Goal: Task Accomplishment & Management: Manage account settings

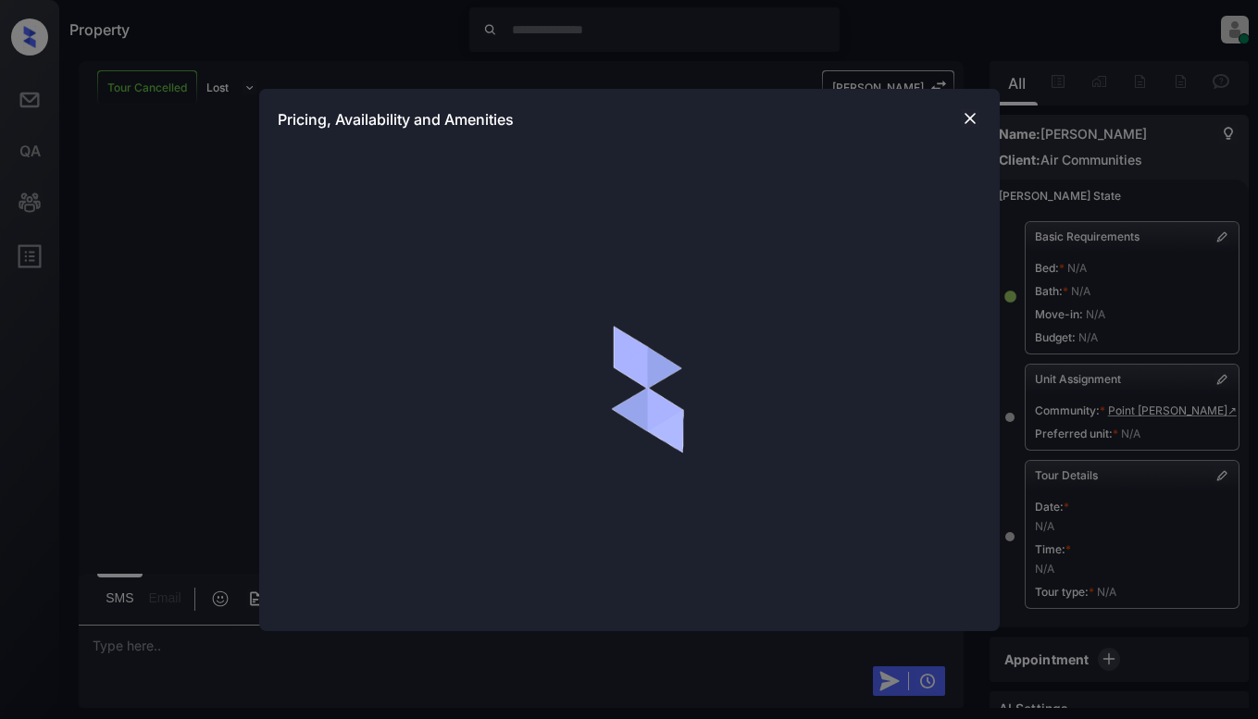
scroll to position [6900, 0]
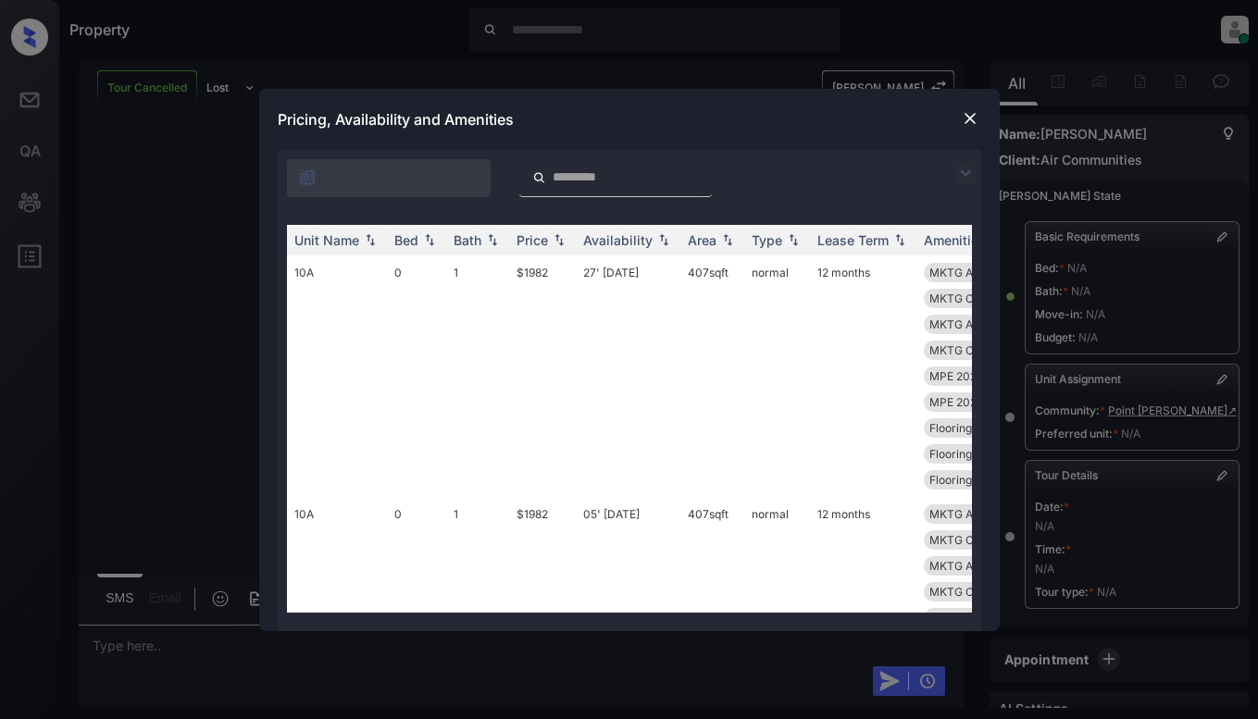
click at [958, 166] on img at bounding box center [966, 173] width 22 height 22
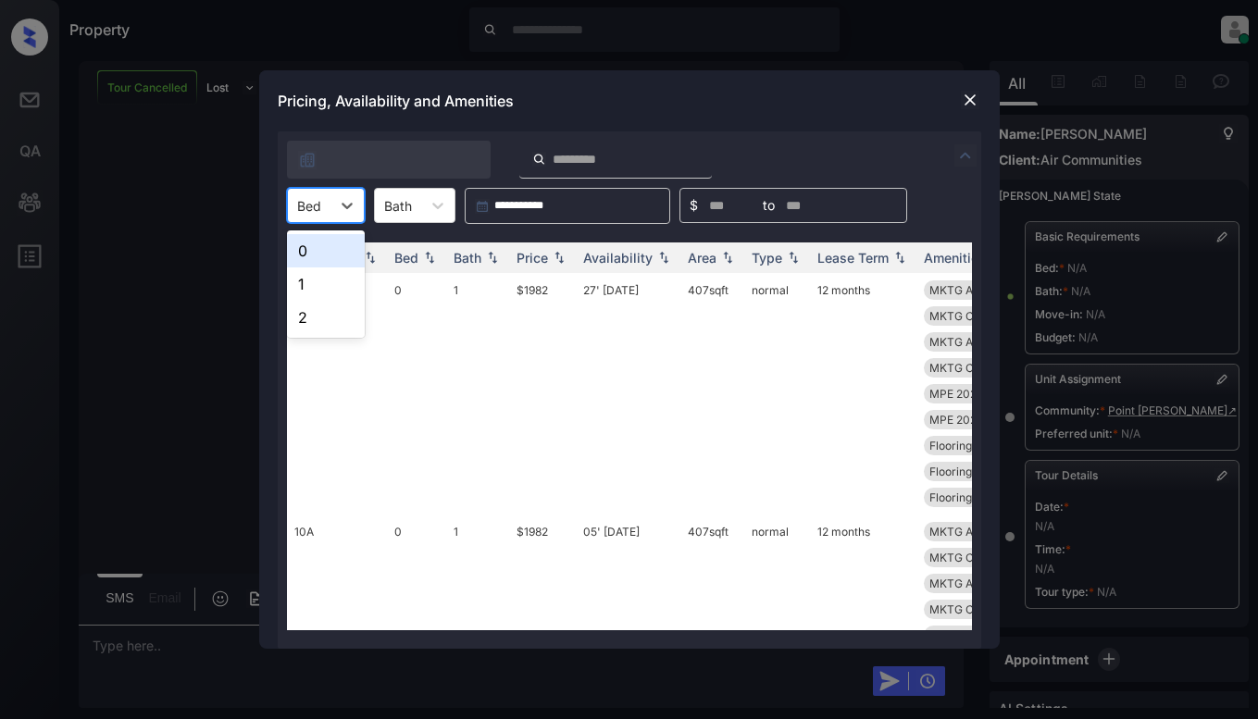
click at [294, 207] on div "Bed" at bounding box center [309, 206] width 43 height 27
click at [337, 284] on div "1" at bounding box center [326, 284] width 78 height 33
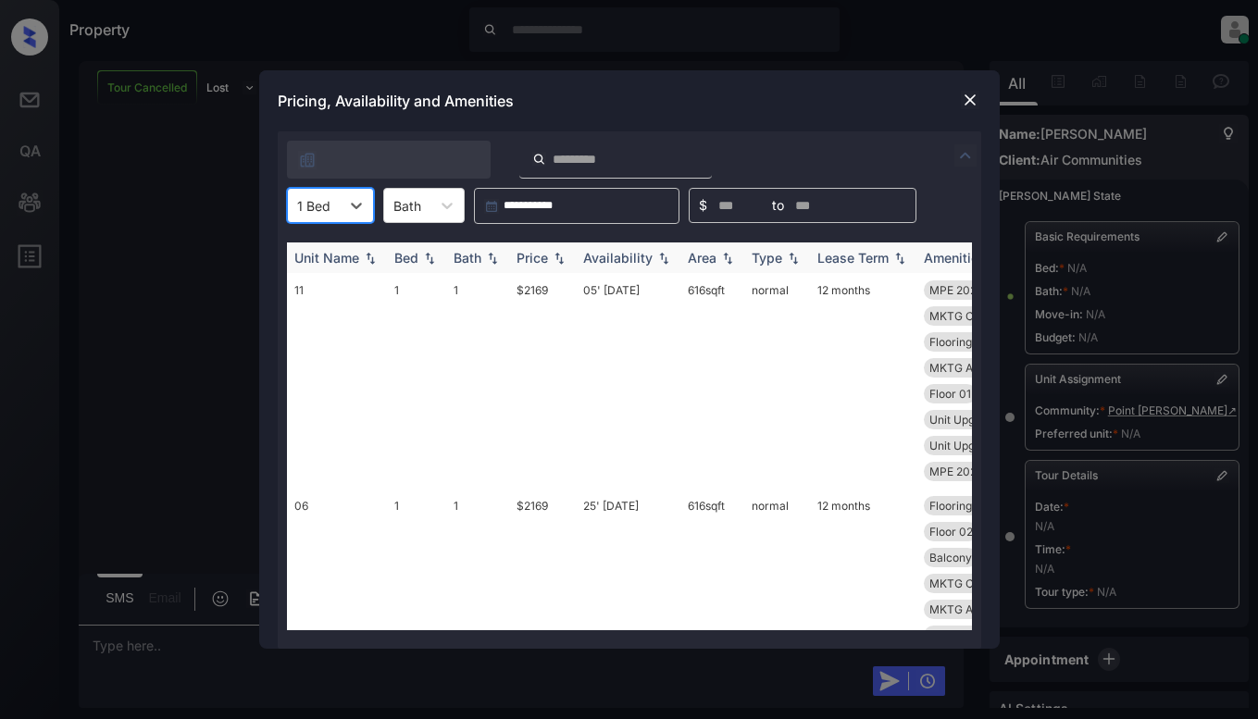
click at [531, 255] on div "Price" at bounding box center [532, 258] width 31 height 16
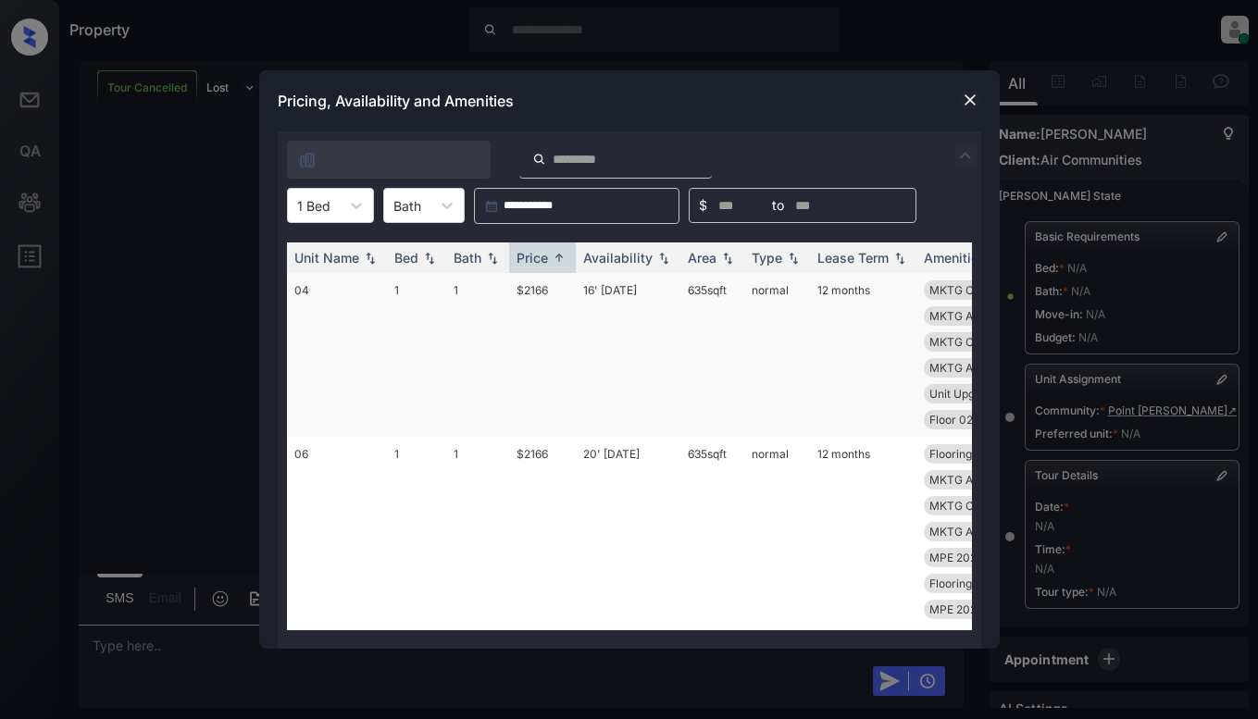
click at [530, 306] on td "$2166" at bounding box center [542, 355] width 67 height 164
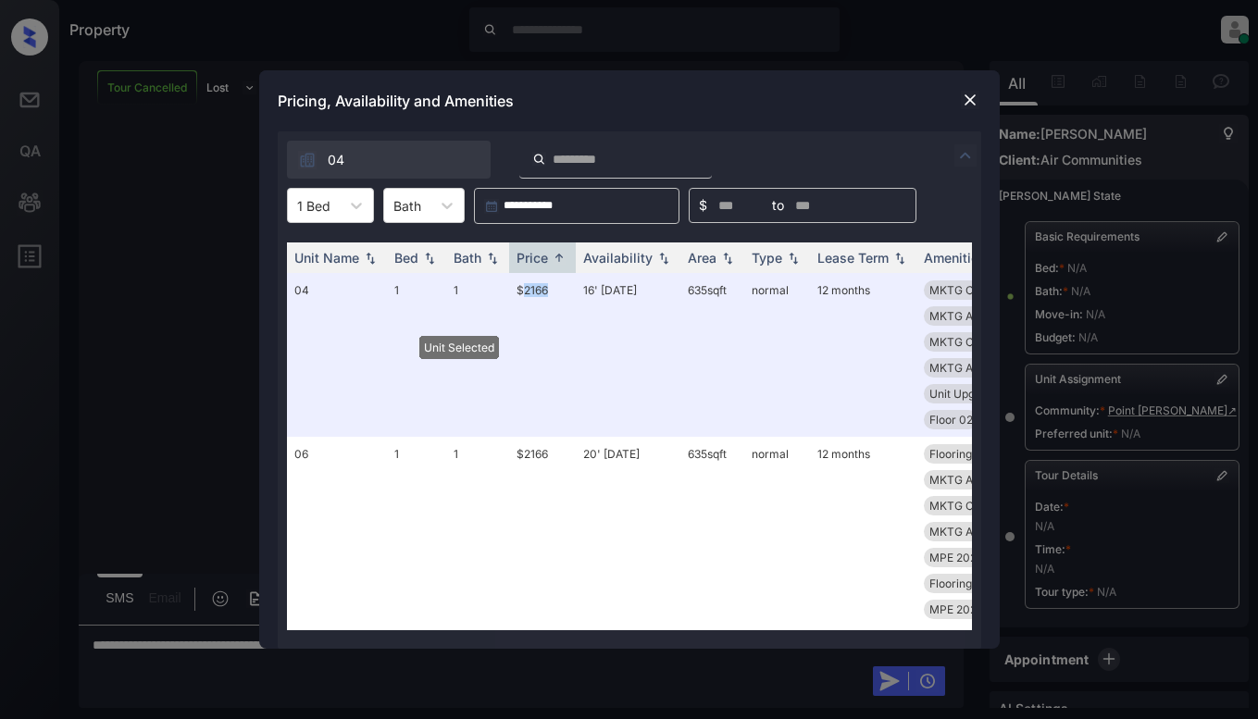
click at [963, 106] on img at bounding box center [970, 100] width 19 height 19
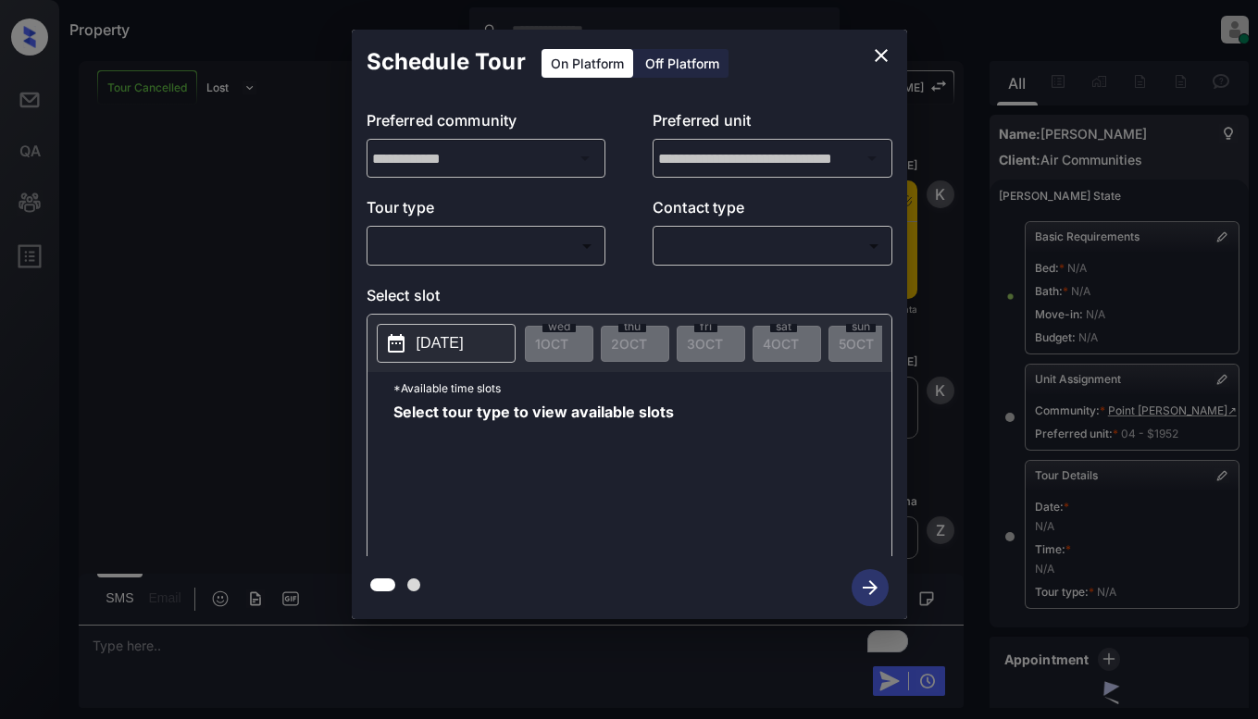
scroll to position [5974, 0]
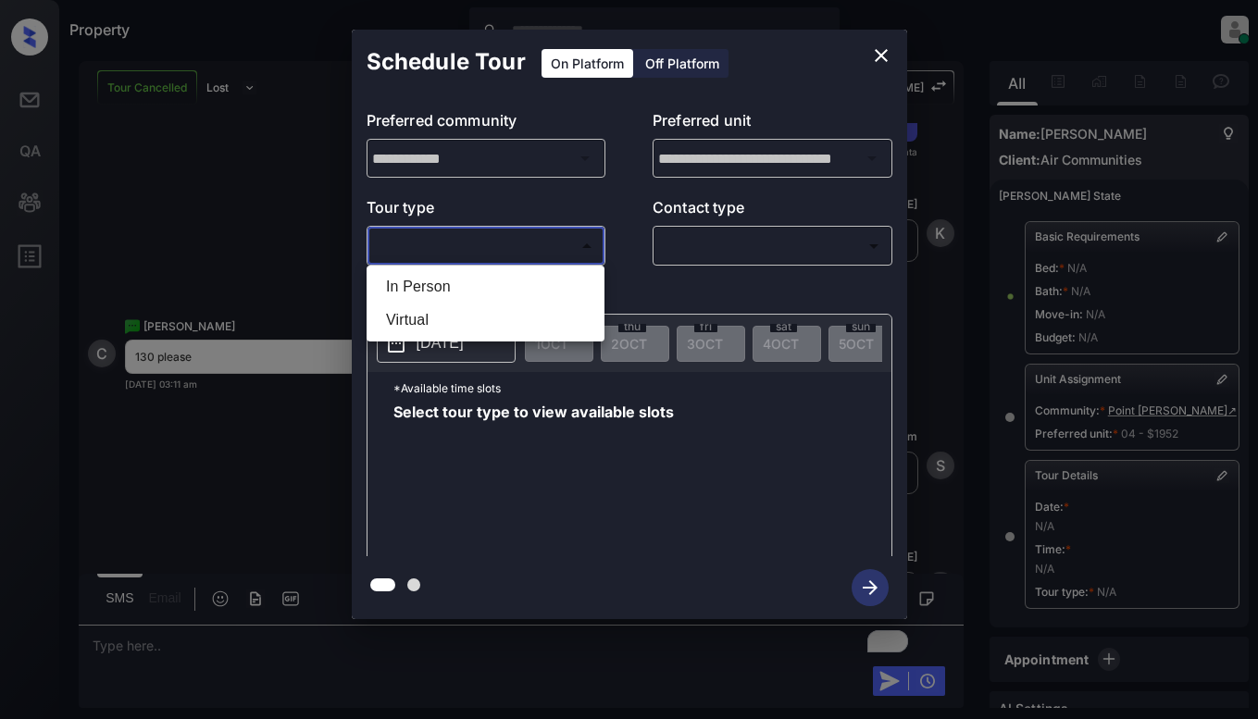
click at [583, 239] on body "Property Dominic Ceralde Online Set yourself offline Set yourself on break Prof…" at bounding box center [629, 359] width 1258 height 719
click at [564, 275] on li "In Person" at bounding box center [485, 286] width 229 height 33
type input "********"
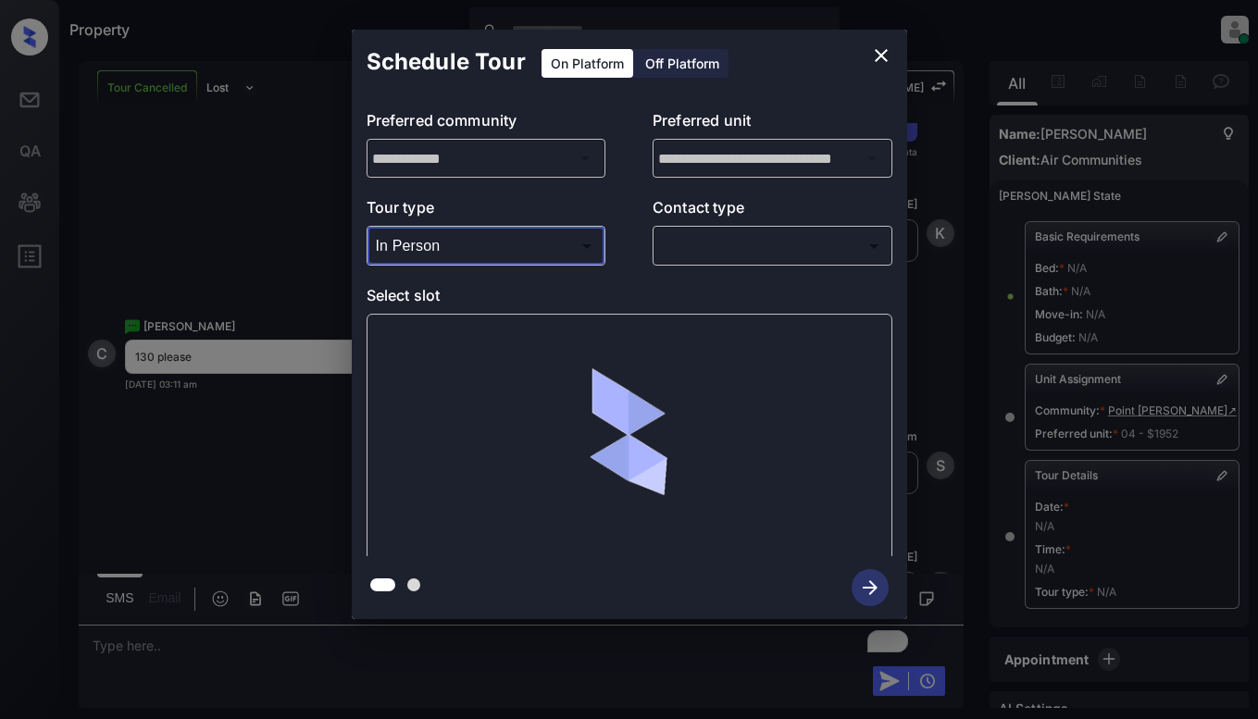
click at [680, 251] on body "Property Dominic Ceralde Online Set yourself offline Set yourself on break Prof…" at bounding box center [629, 359] width 1258 height 719
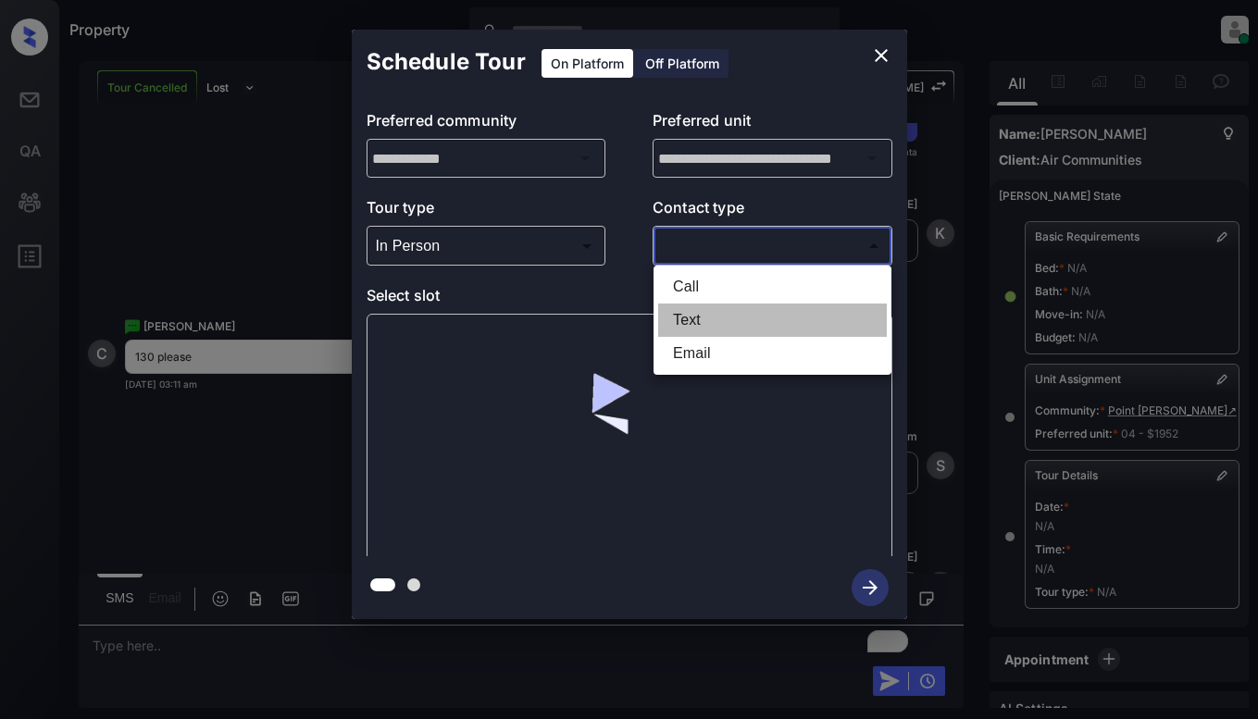
click at [659, 325] on li "Text" at bounding box center [772, 320] width 229 height 33
type input "****"
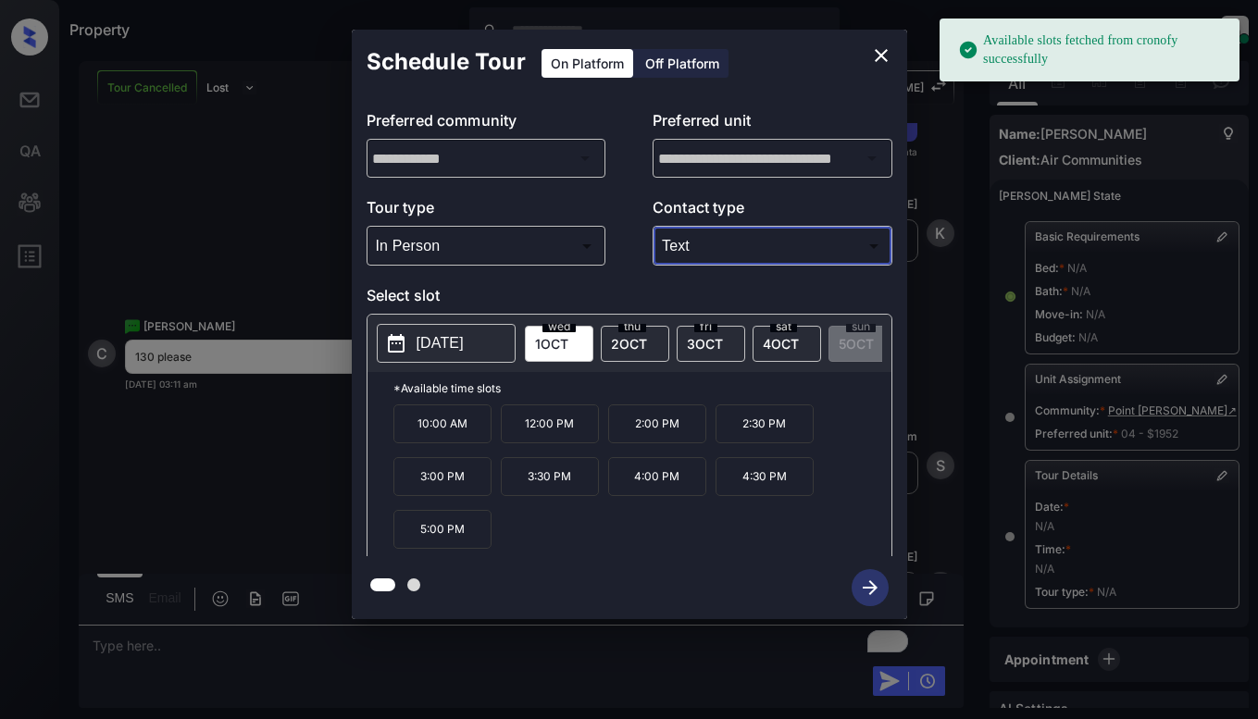
click at [420, 343] on p "2025-10-01" at bounding box center [440, 343] width 47 height 22
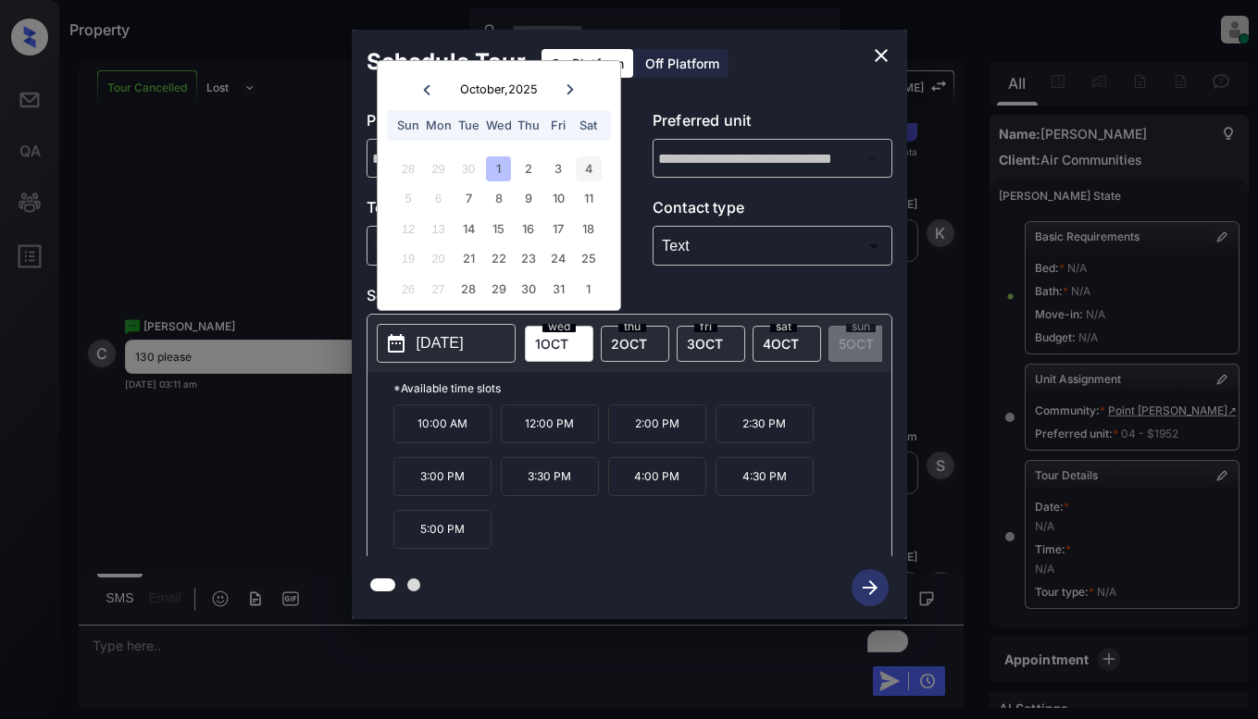
click at [585, 161] on div "4" at bounding box center [588, 168] width 25 height 25
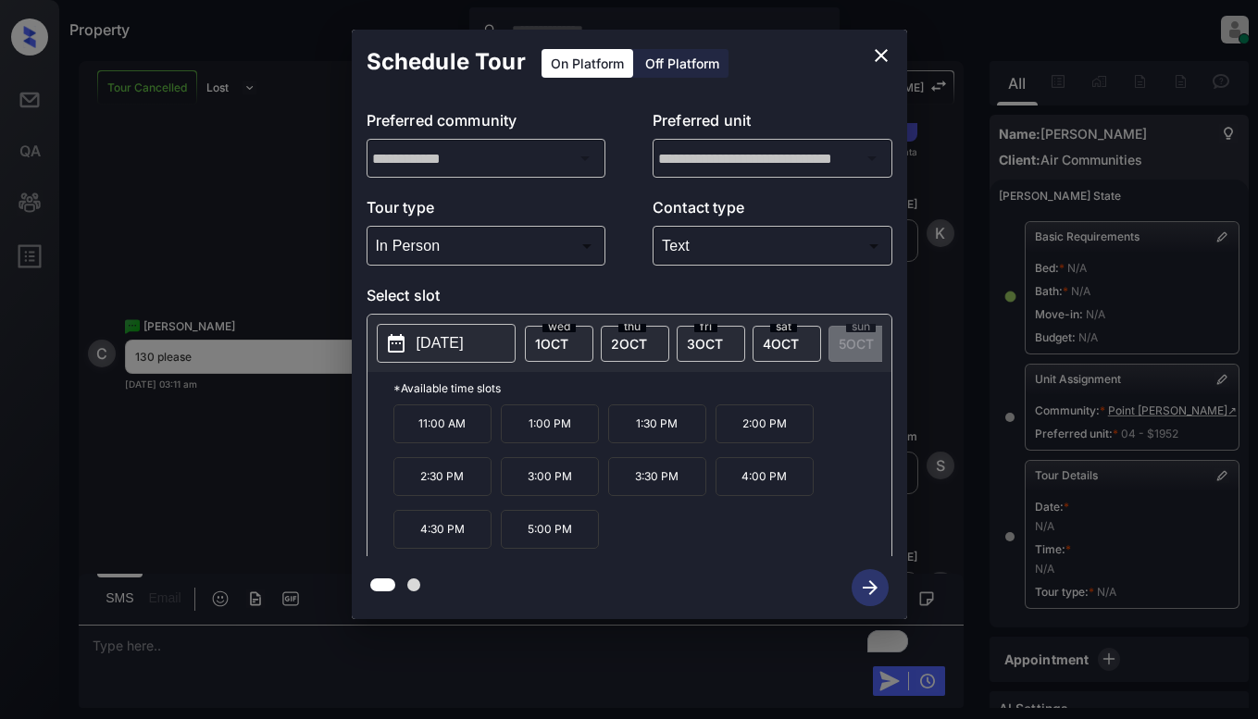
click at [662, 431] on p "1:30 PM" at bounding box center [657, 424] width 98 height 39
click at [870, 589] on icon "button" at bounding box center [870, 588] width 15 height 15
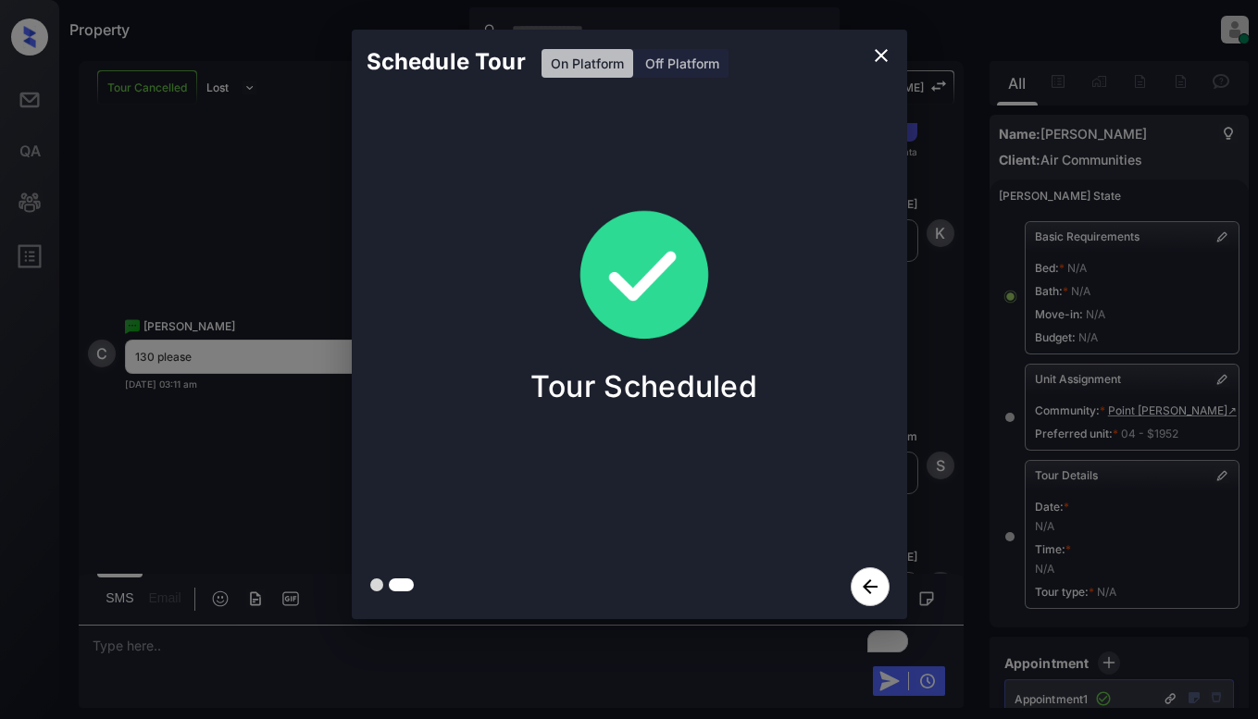
click at [251, 476] on div "Schedule Tour On Platform Off Platform Tour Scheduled" at bounding box center [629, 324] width 1258 height 649
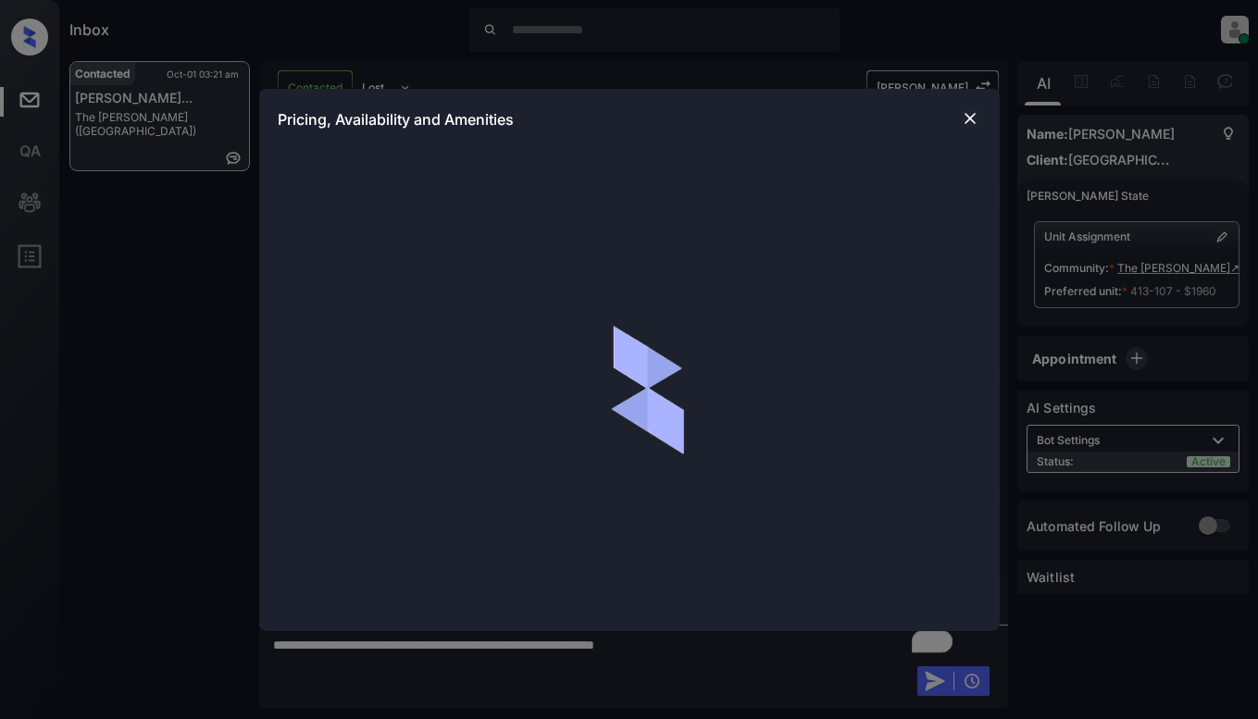
scroll to position [9139, 0]
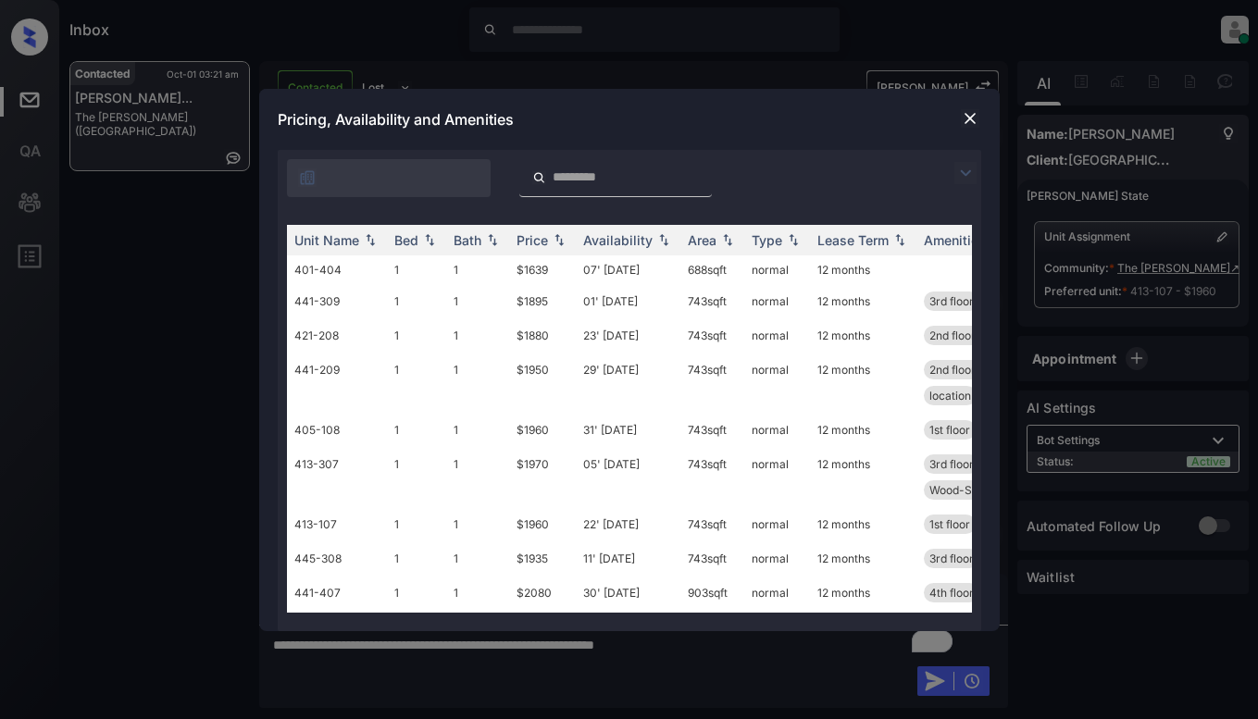
click at [969, 176] on img at bounding box center [966, 173] width 22 height 22
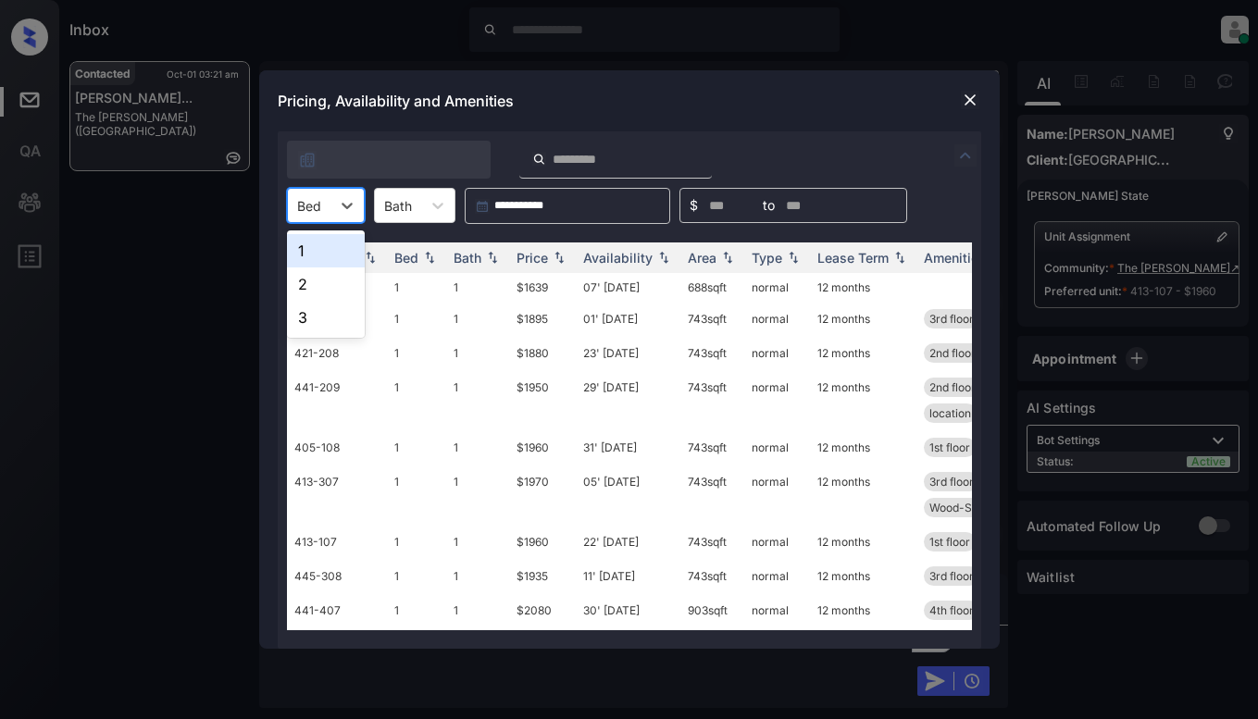
click at [310, 213] on div at bounding box center [309, 205] width 24 height 19
click at [310, 265] on div "1" at bounding box center [326, 250] width 78 height 33
click at [532, 247] on th "Price" at bounding box center [542, 258] width 67 height 31
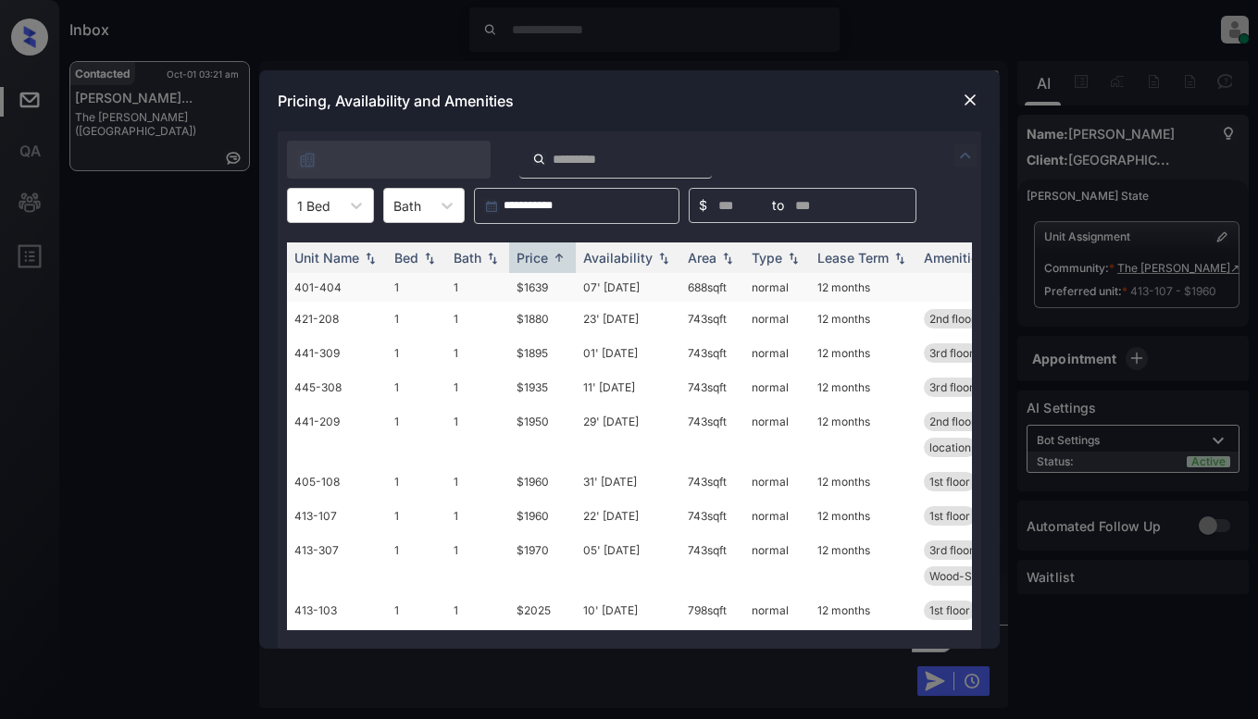
click at [537, 285] on td "$1639" at bounding box center [542, 287] width 67 height 29
drag, startPoint x: 537, startPoint y: 285, endPoint x: 686, endPoint y: 167, distance: 190.4
click at [537, 285] on td "$1639" at bounding box center [542, 287] width 67 height 29
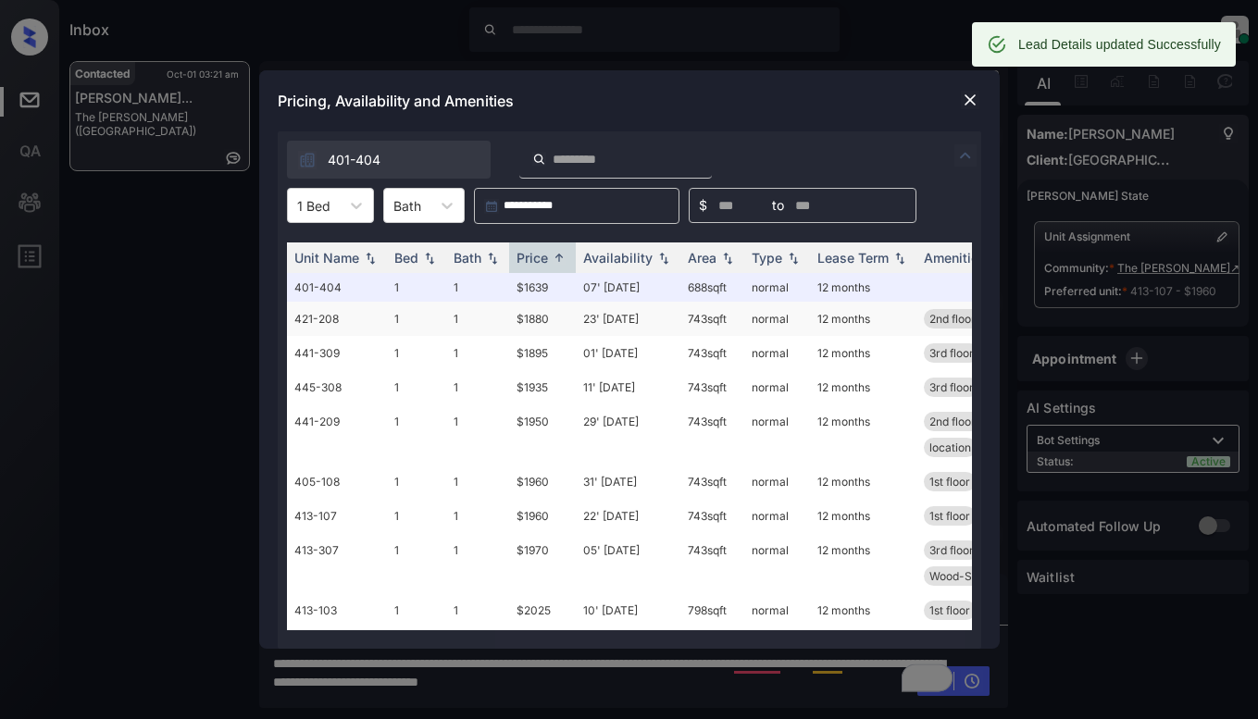
click at [520, 319] on td "$1880" at bounding box center [542, 319] width 67 height 34
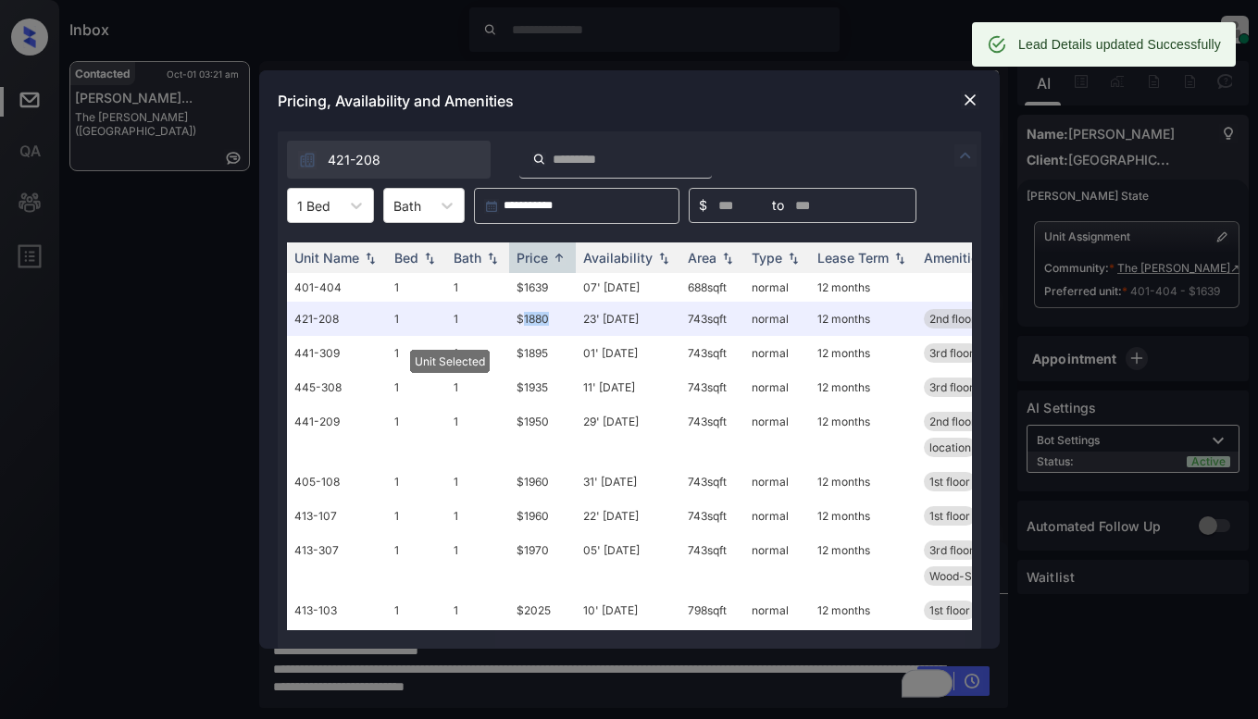
click at [969, 93] on img at bounding box center [970, 100] width 19 height 19
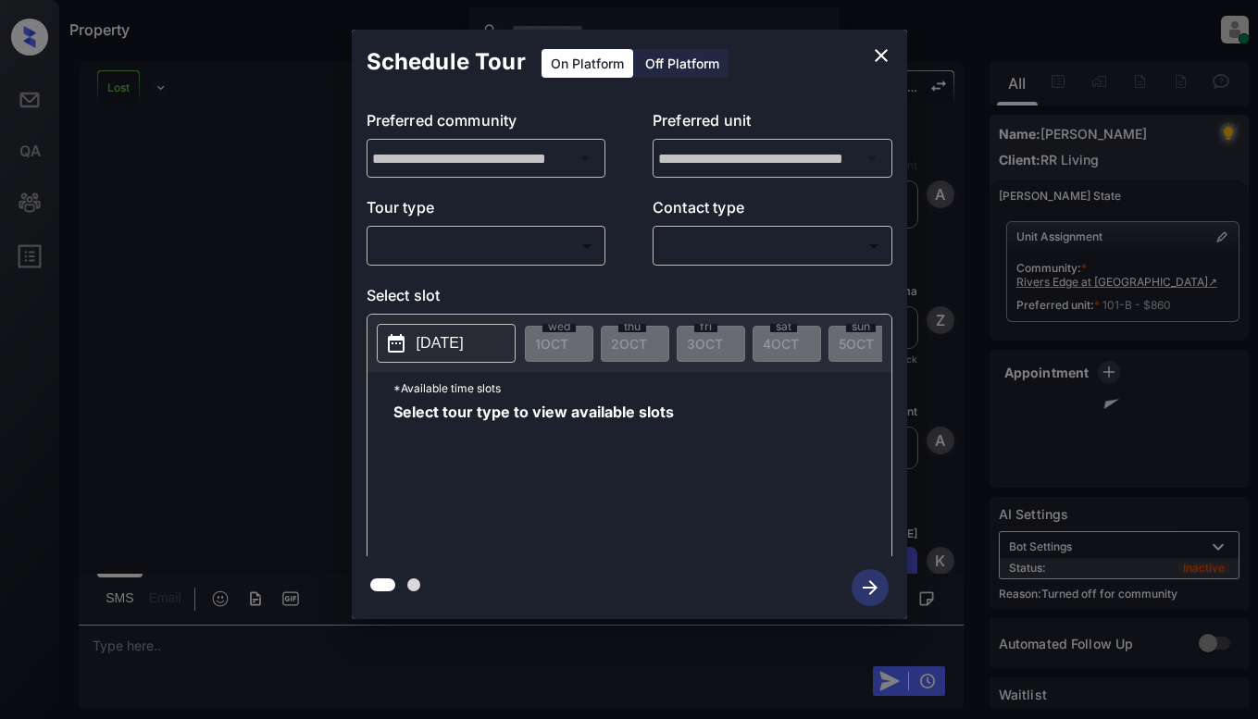
scroll to position [6204, 0]
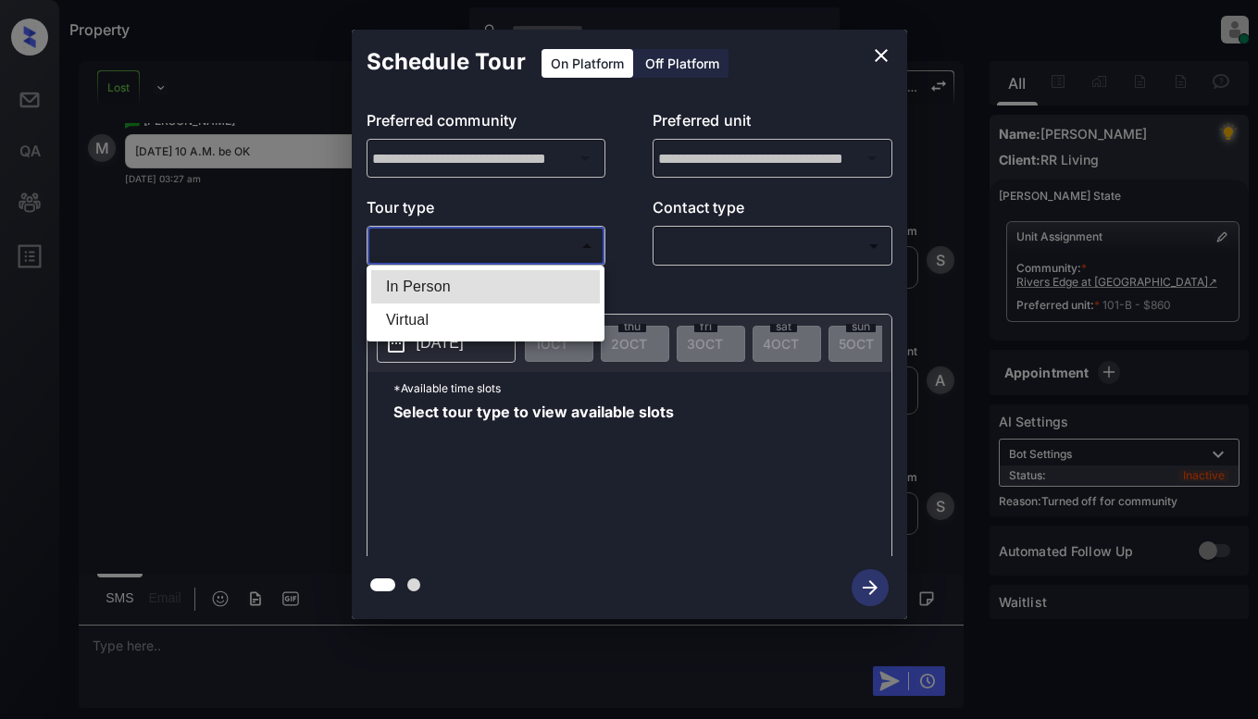
click at [481, 257] on body "Property Dominic Ceralde Online Set yourself offline Set yourself on break Prof…" at bounding box center [629, 359] width 1258 height 719
click at [507, 297] on li "In Person" at bounding box center [485, 286] width 229 height 33
type input "********"
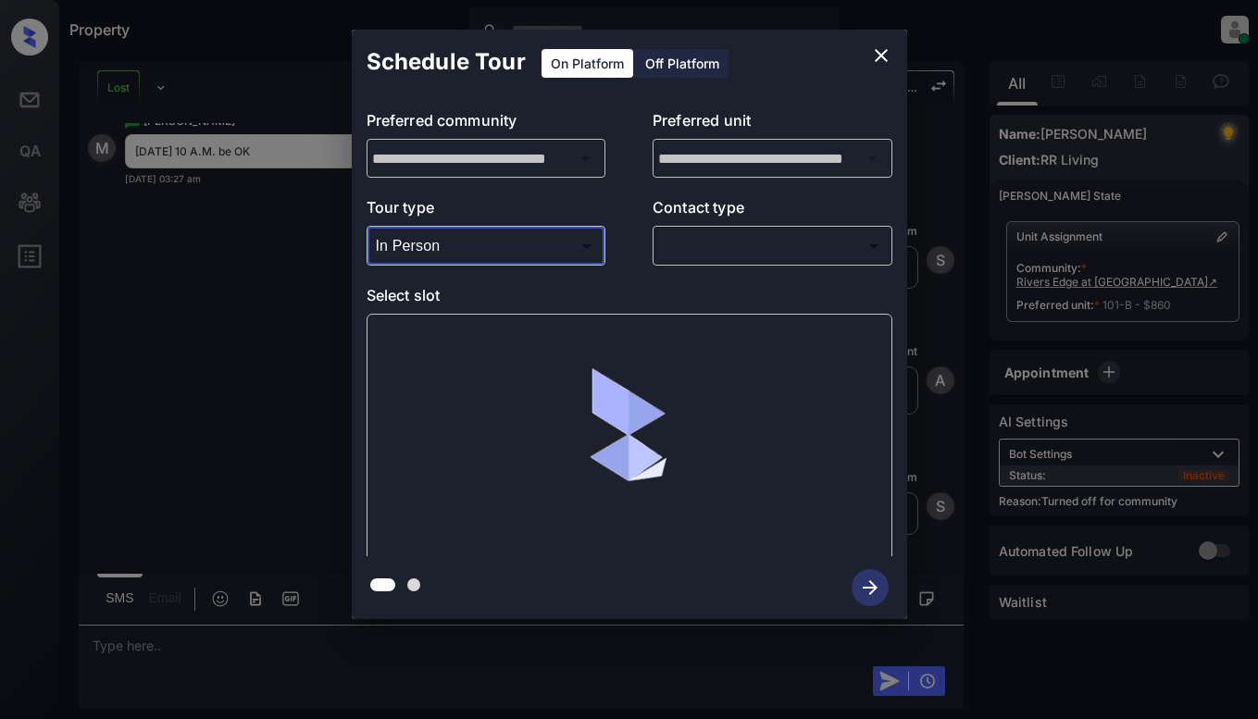
click at [811, 244] on body "Property Dominic Ceralde Online Set yourself offline Set yourself on break Prof…" at bounding box center [629, 359] width 1258 height 719
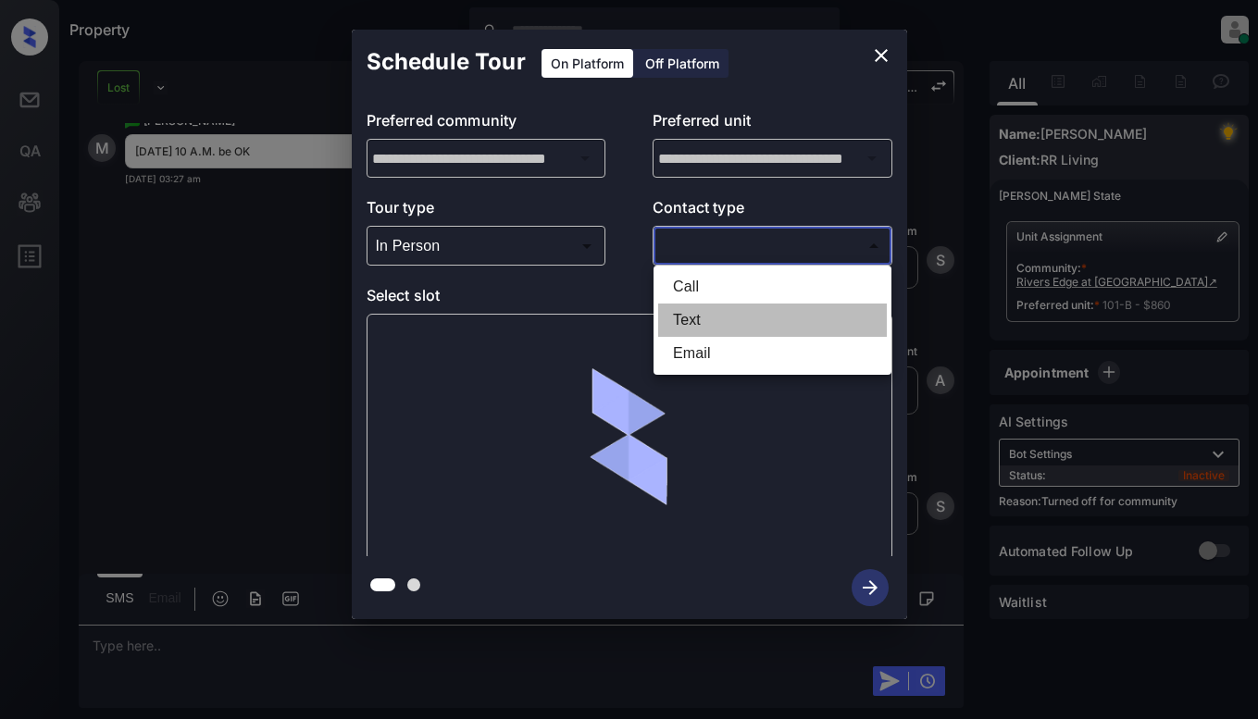
click at [758, 331] on li "Text" at bounding box center [772, 320] width 229 height 33
type input "****"
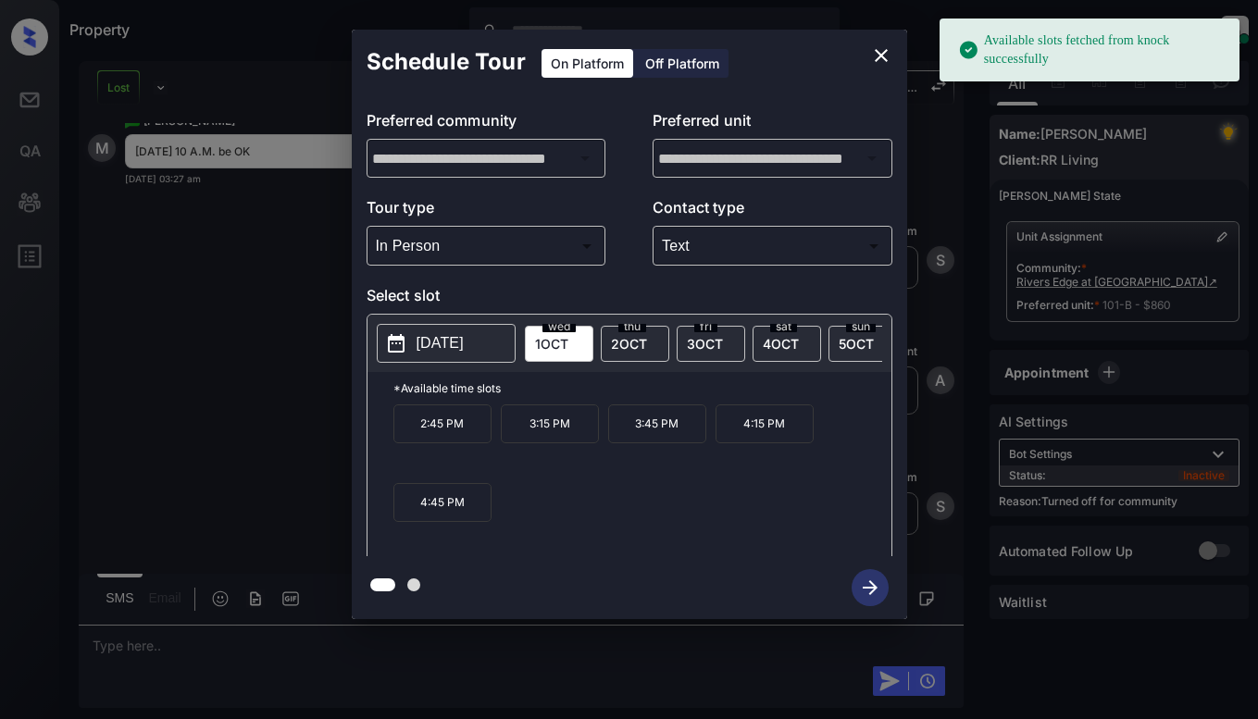
click at [459, 340] on p "2025-10-01" at bounding box center [440, 343] width 47 height 22
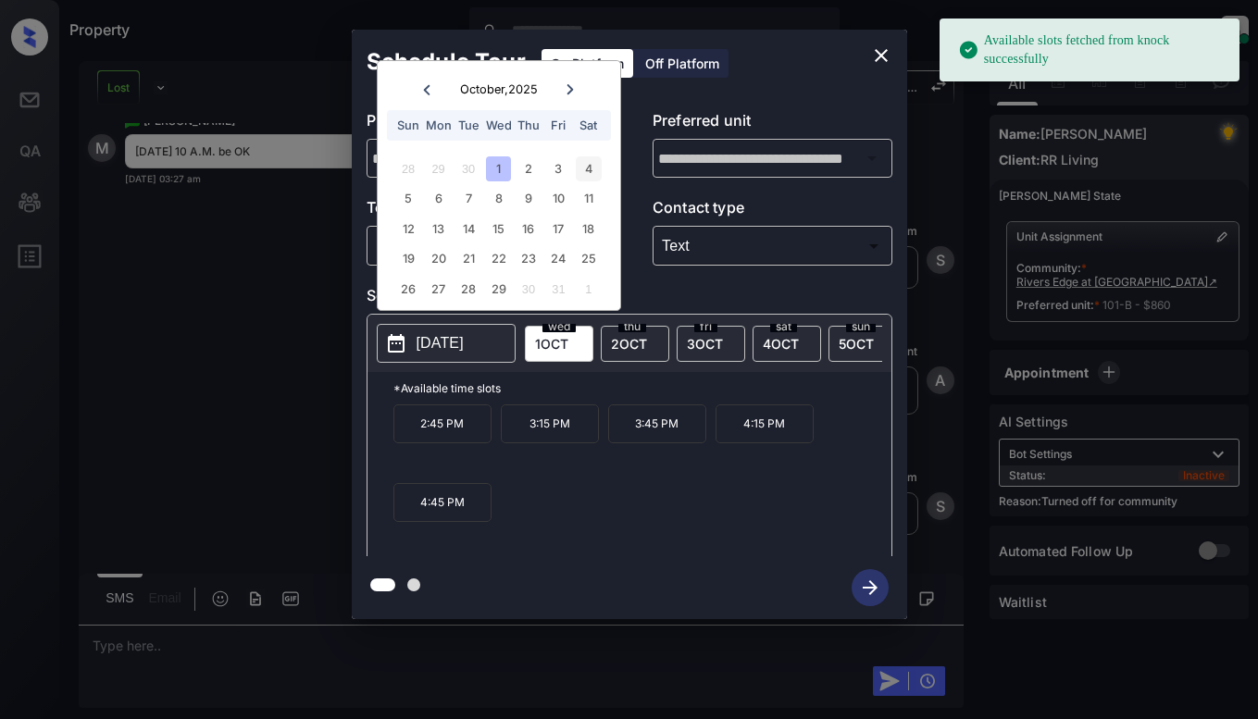
click at [588, 166] on div "4" at bounding box center [588, 168] width 25 height 25
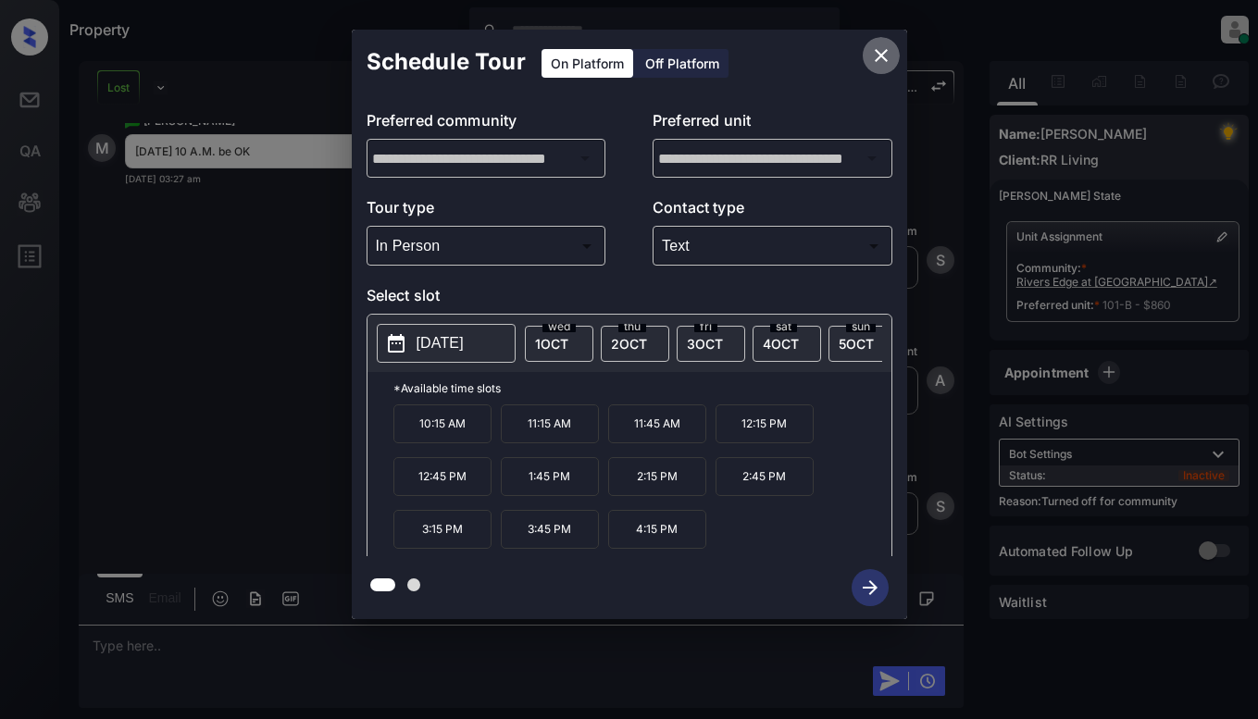
click at [877, 56] on icon "close" at bounding box center [881, 55] width 22 height 22
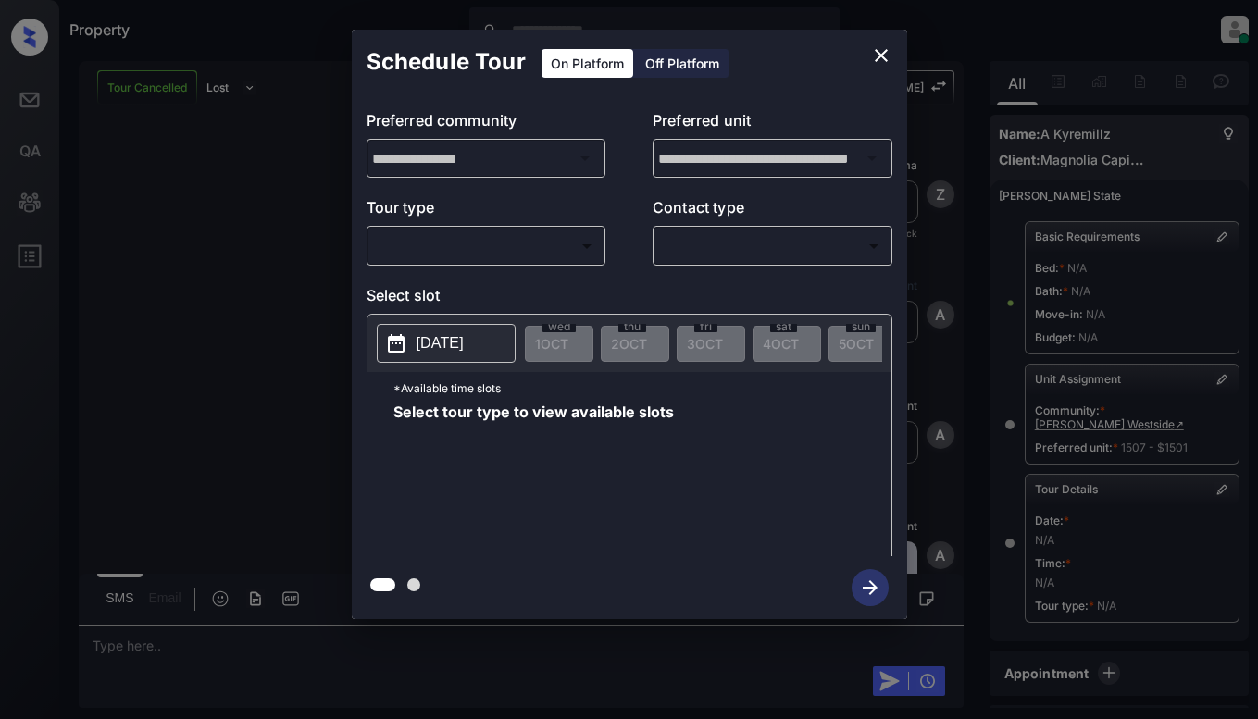
scroll to position [8935, 0]
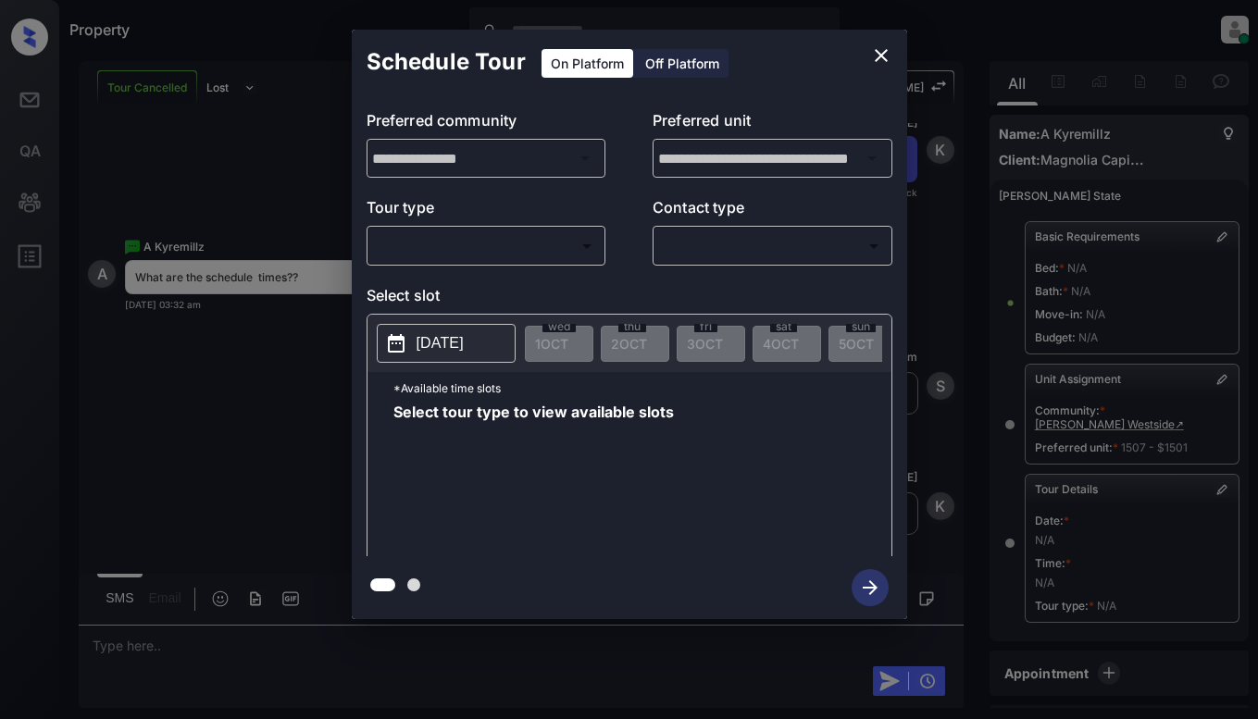
click at [538, 240] on body "Property Dominic Ceralde Online Set yourself offline Set yourself on break Prof…" at bounding box center [629, 359] width 1258 height 719
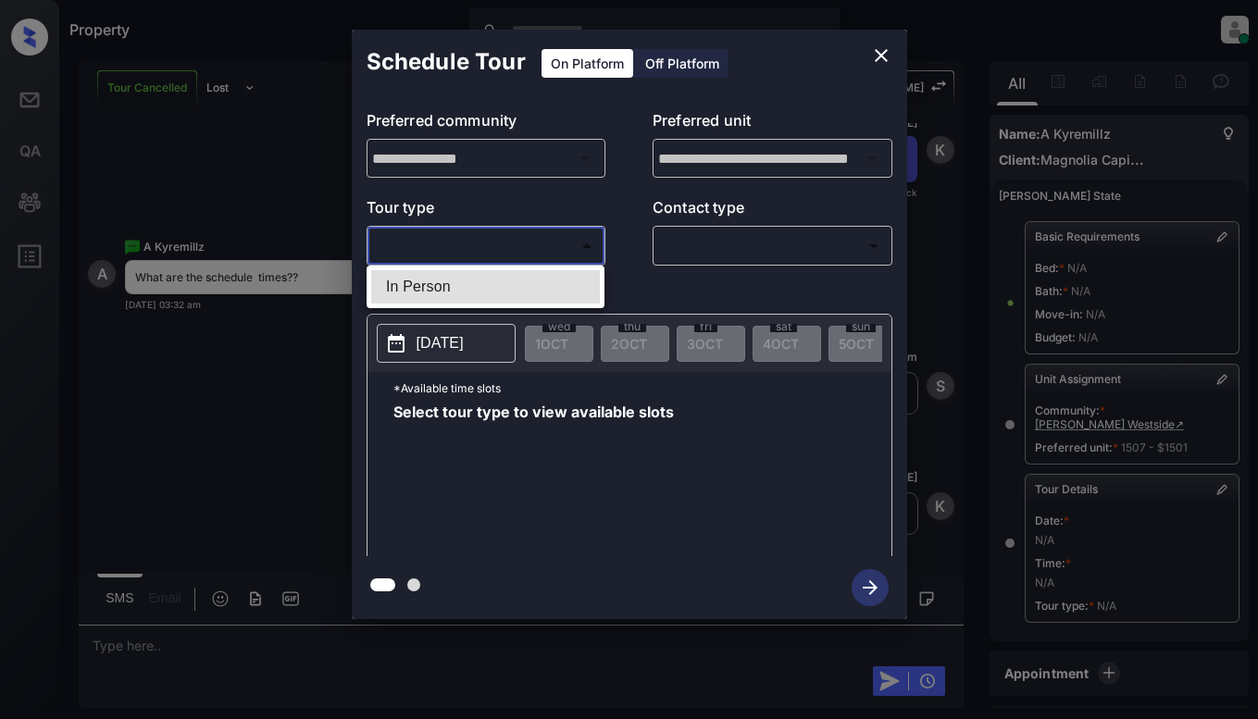
click at [544, 279] on li "In Person" at bounding box center [485, 286] width 229 height 33
type input "********"
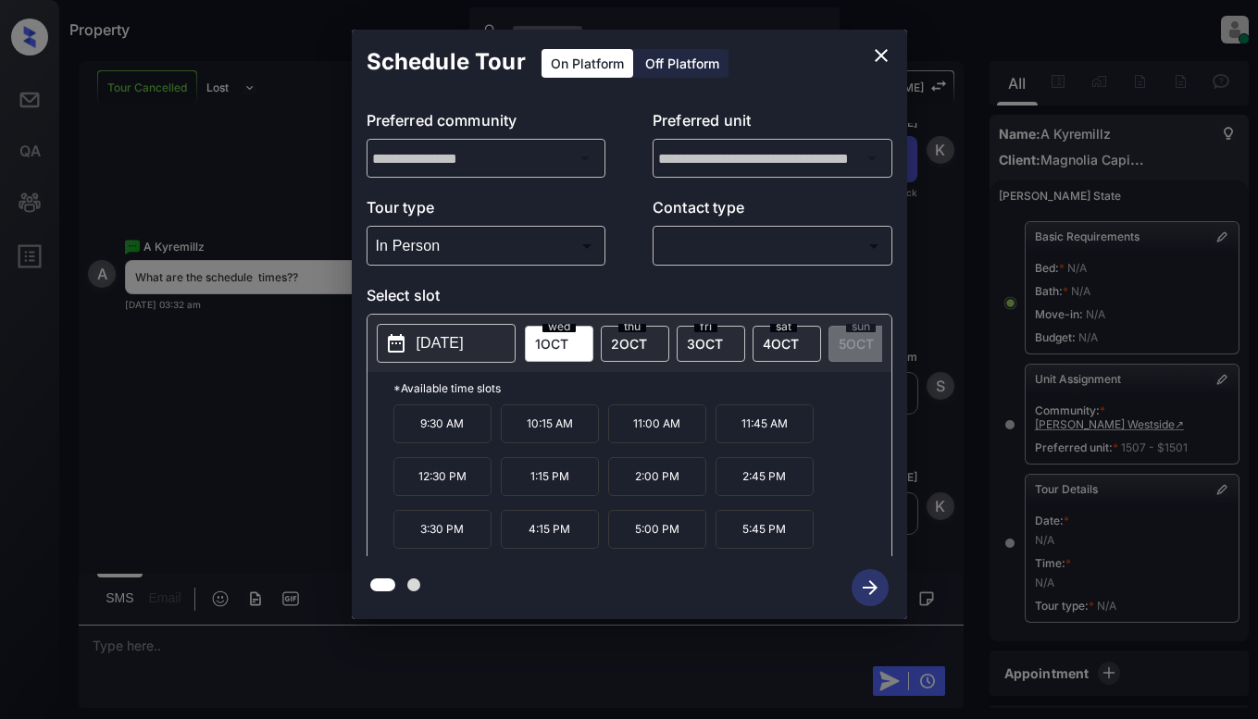
click at [877, 55] on icon "close" at bounding box center [881, 55] width 22 height 22
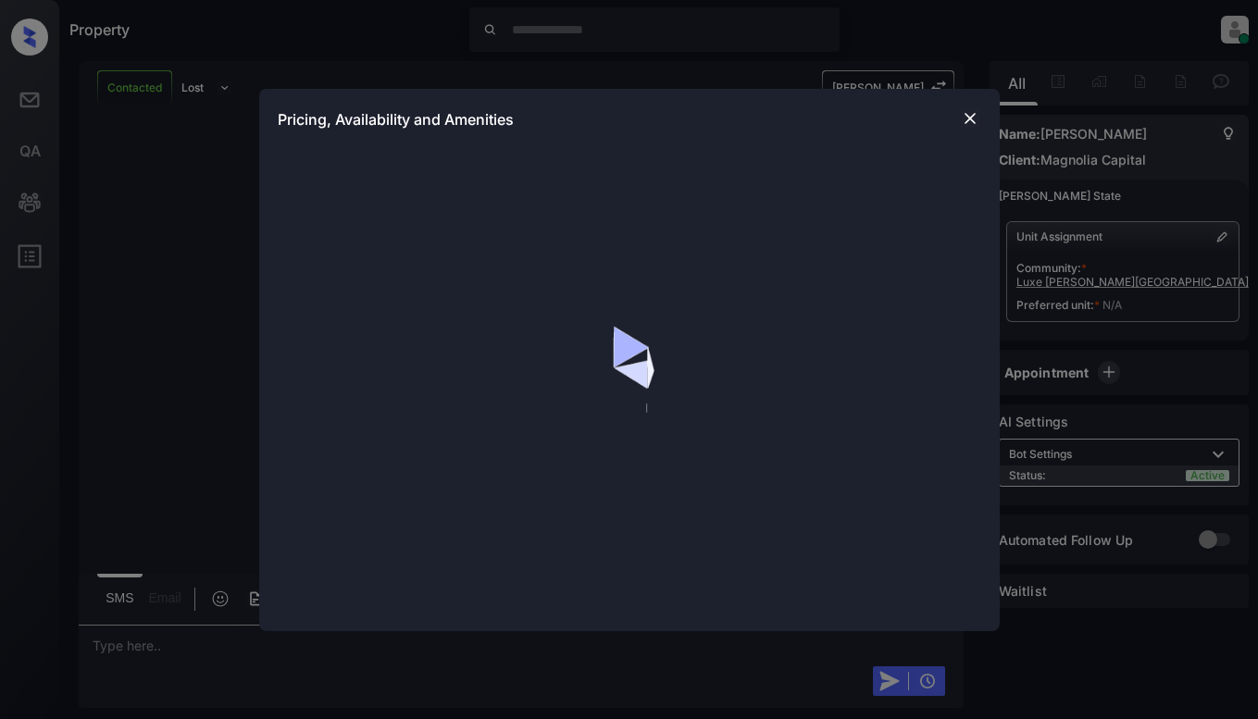
scroll to position [1032, 0]
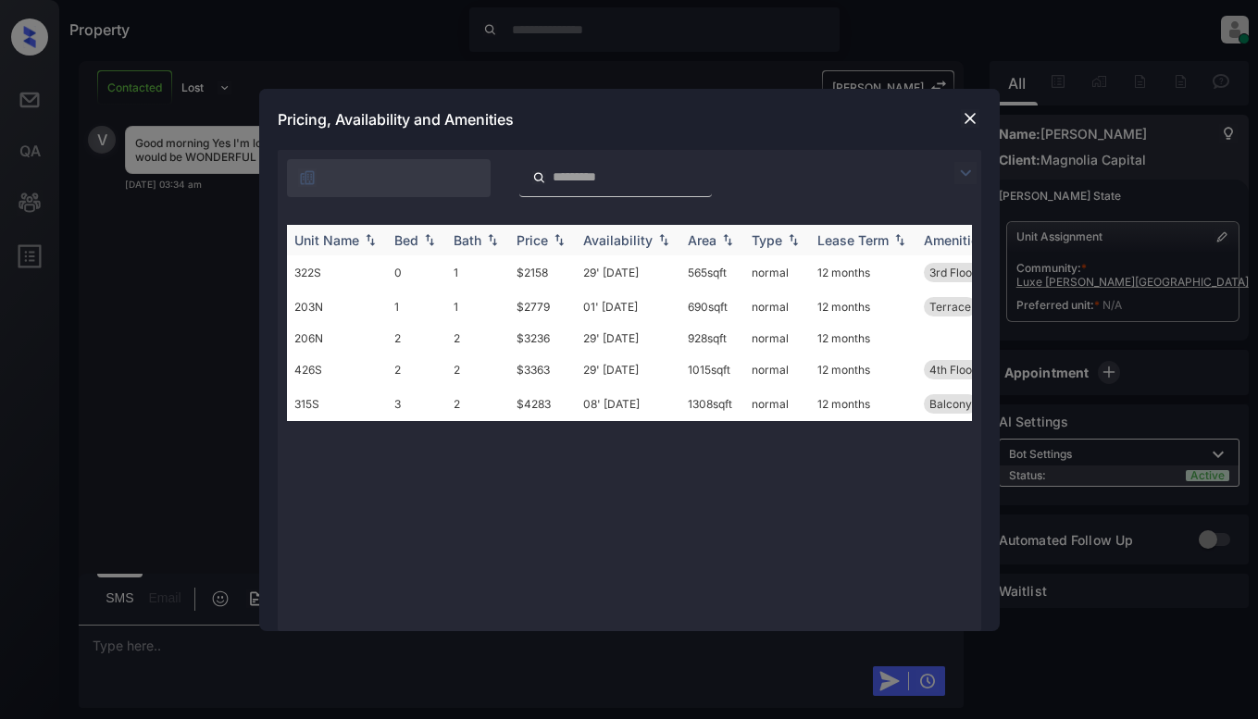
click at [564, 241] on img at bounding box center [559, 239] width 19 height 13
click at [563, 241] on img at bounding box center [559, 240] width 19 height 14
click at [535, 409] on td "$4283" at bounding box center [542, 404] width 67 height 34
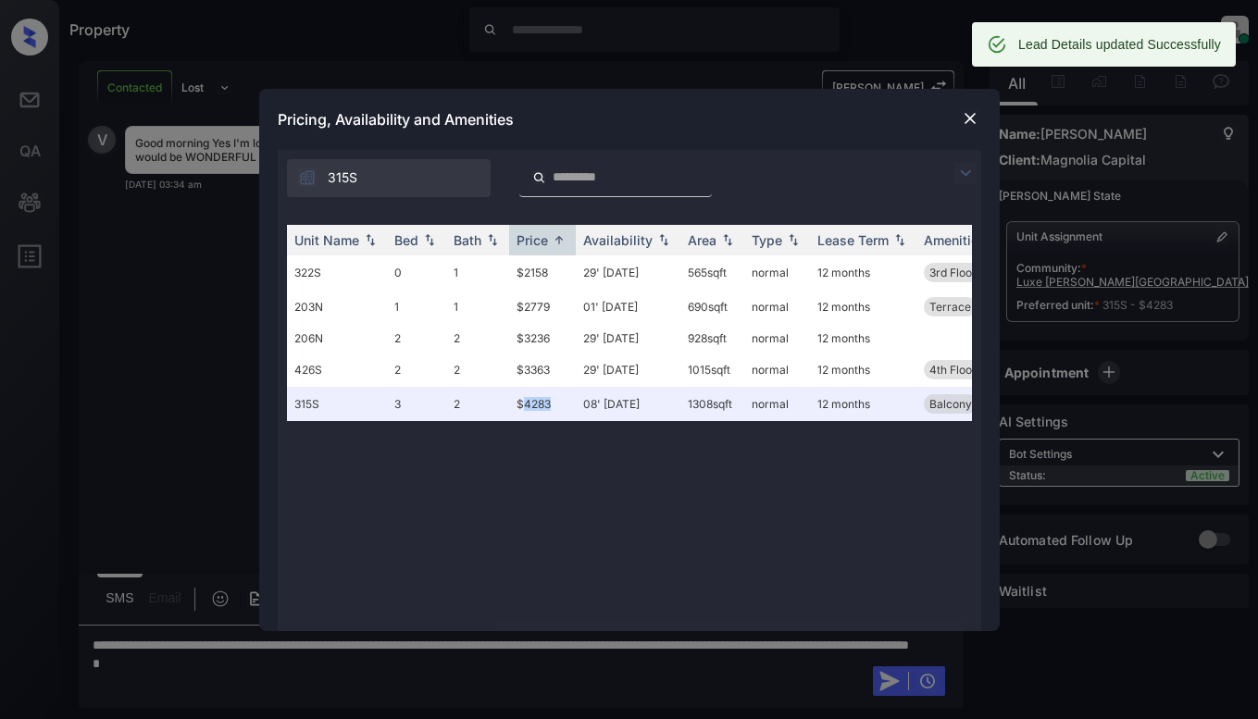
click at [963, 113] on img at bounding box center [970, 118] width 19 height 19
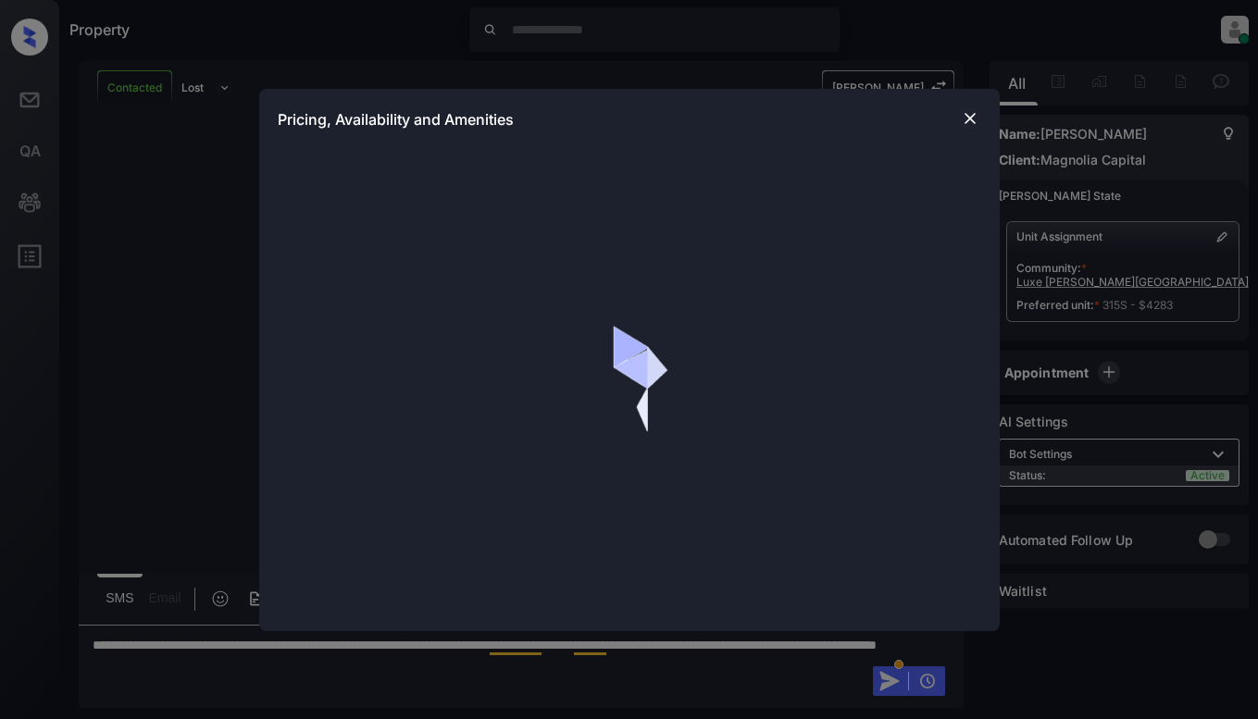
scroll to position [1153, 0]
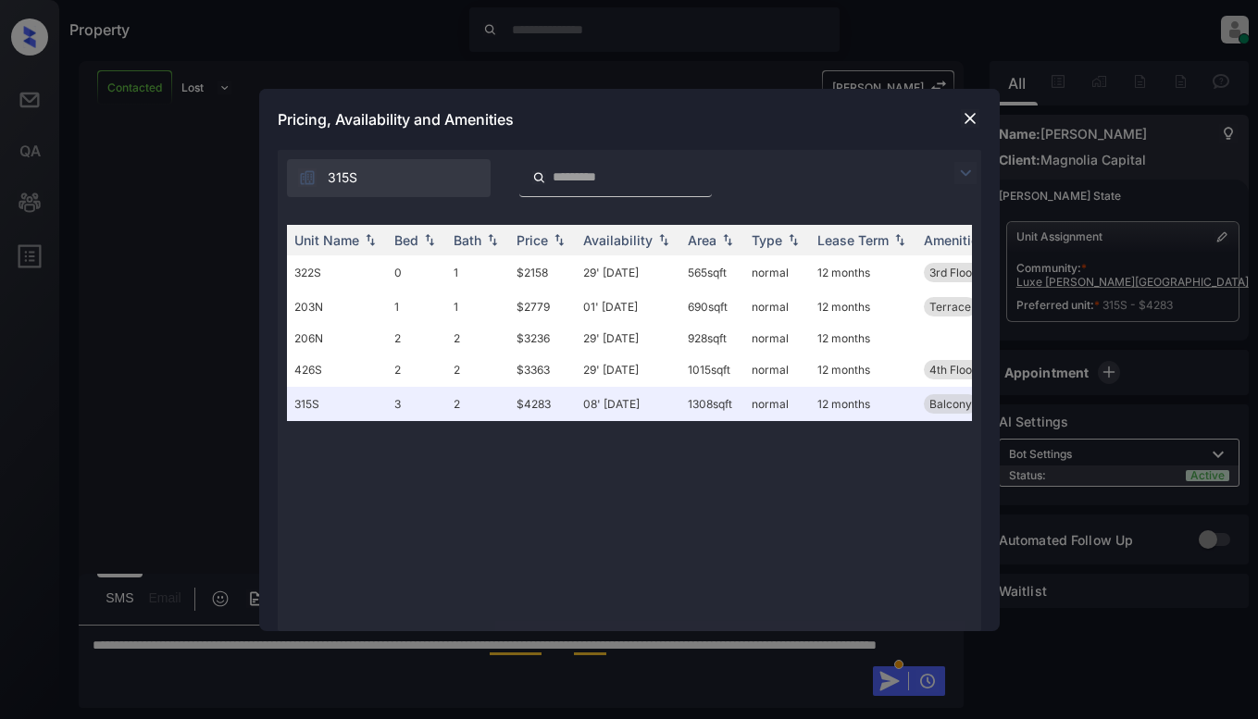
click at [967, 126] on img at bounding box center [970, 118] width 19 height 19
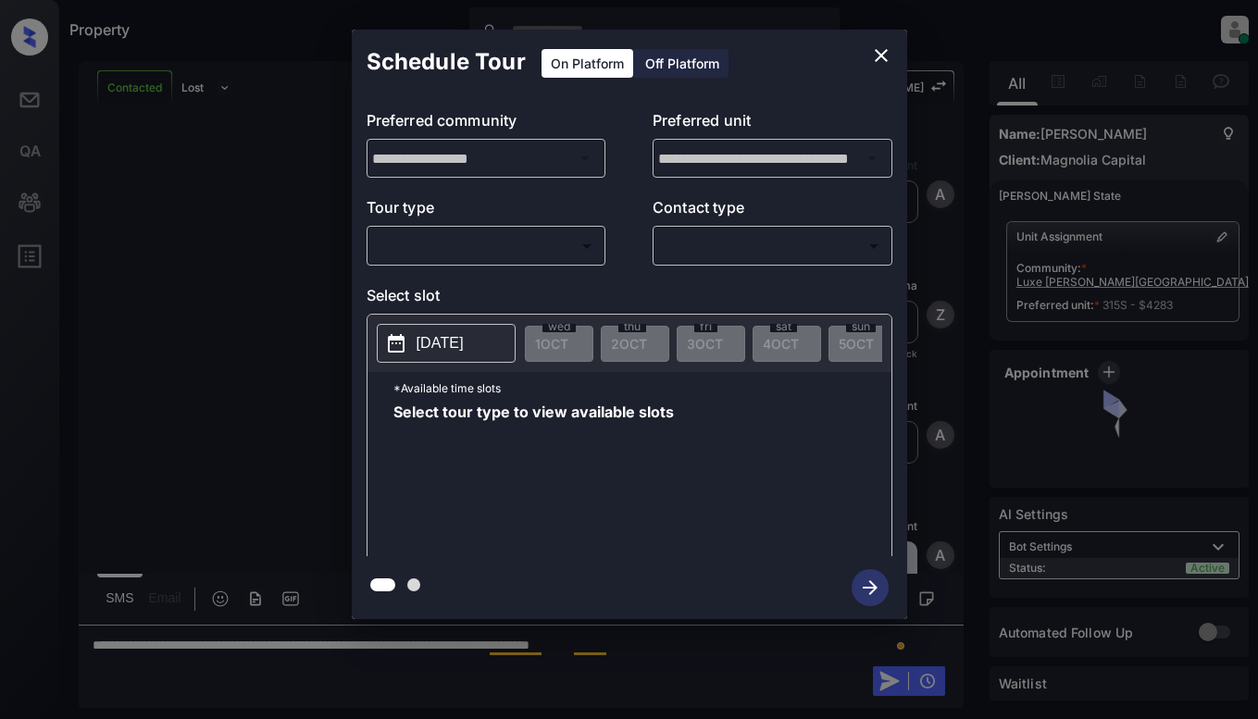
scroll to position [1153, 0]
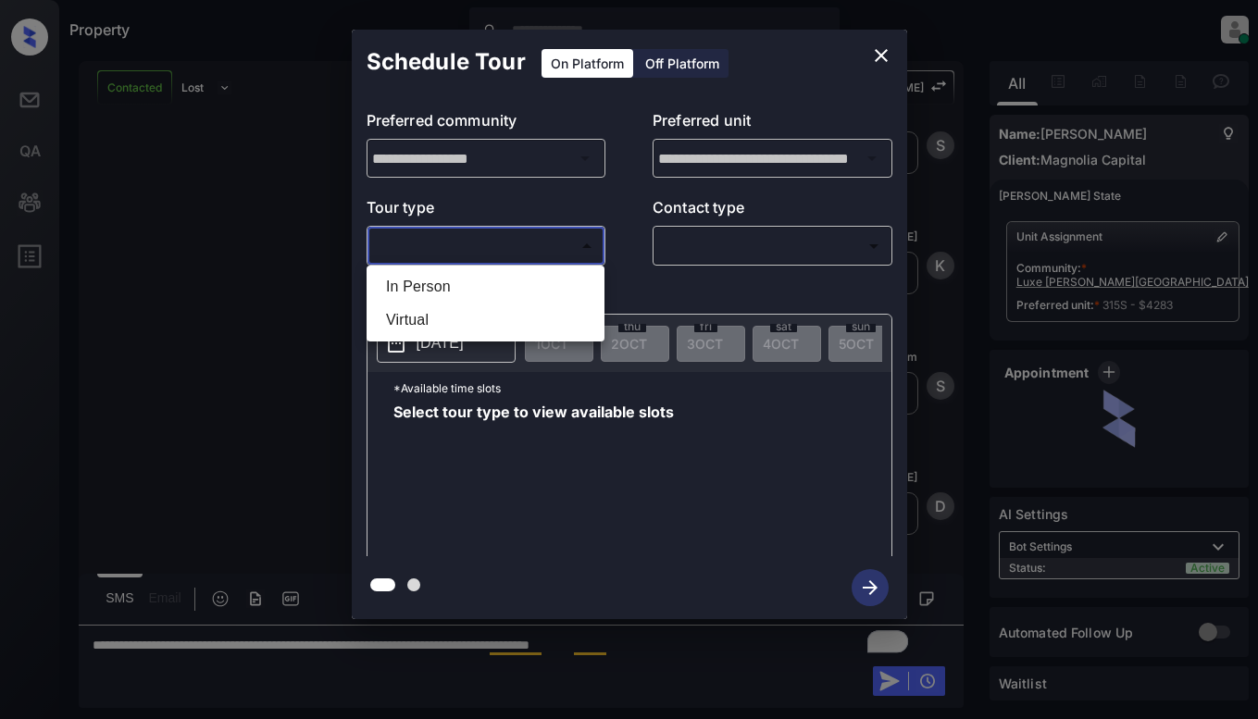
click at [531, 239] on body "Property [PERSON_NAME] Online Set yourself offline Set yourself on break Profil…" at bounding box center [629, 359] width 1258 height 719
click at [527, 278] on li "In Person" at bounding box center [485, 286] width 229 height 33
type input "********"
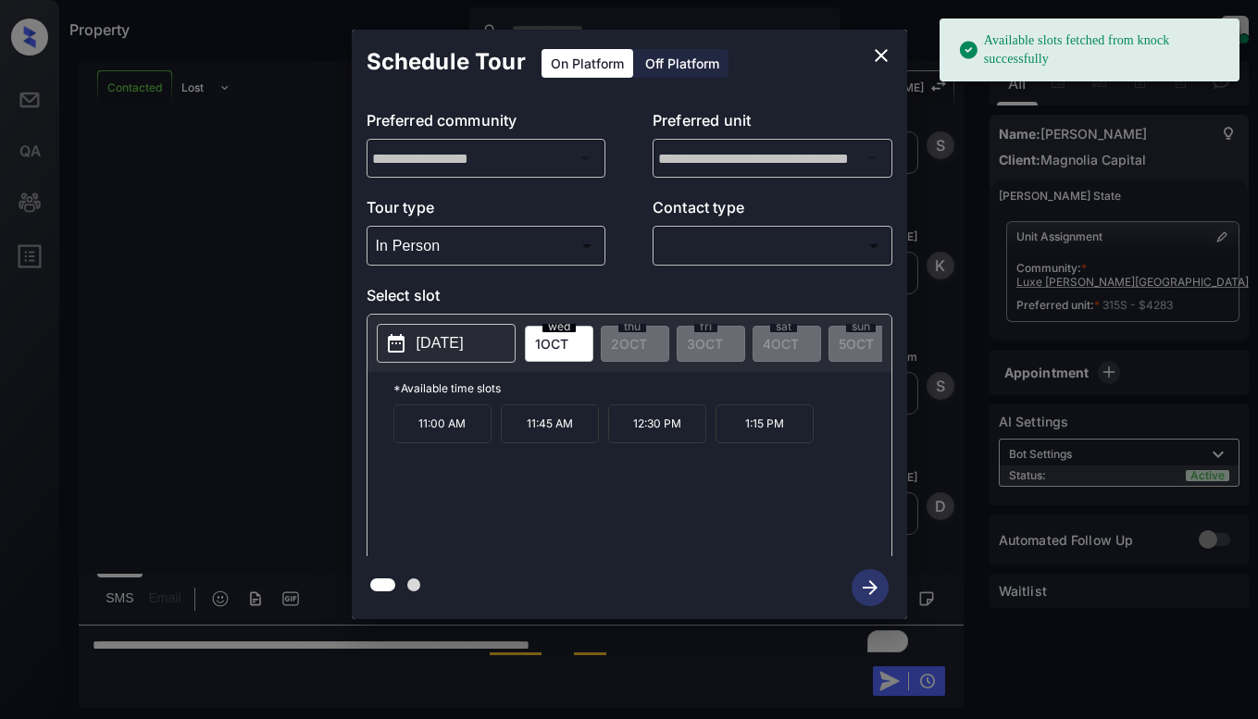
click at [461, 344] on p "[DATE]" at bounding box center [440, 343] width 47 height 22
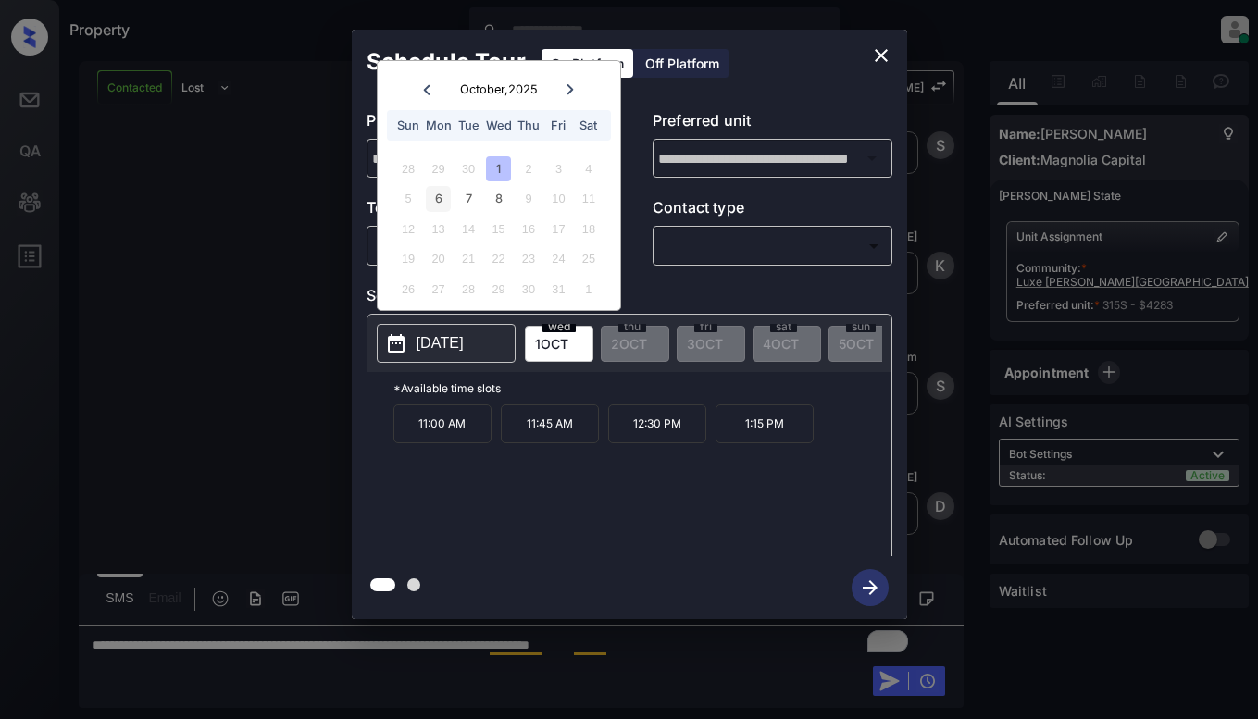
click at [444, 192] on div "6" at bounding box center [438, 198] width 25 height 25
click at [467, 191] on div "7" at bounding box center [468, 198] width 25 height 25
click at [492, 188] on div "8" at bounding box center [498, 198] width 25 height 25
click at [899, 58] on button "close" at bounding box center [881, 55] width 37 height 37
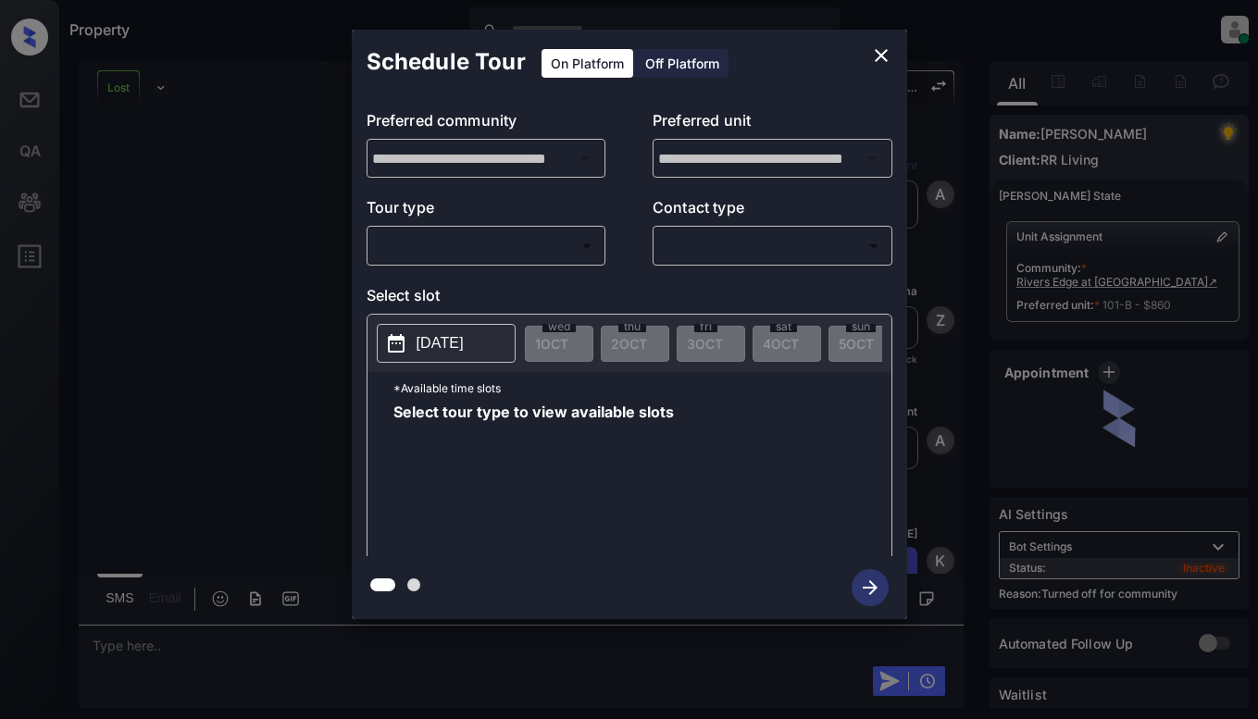
scroll to position [6788, 0]
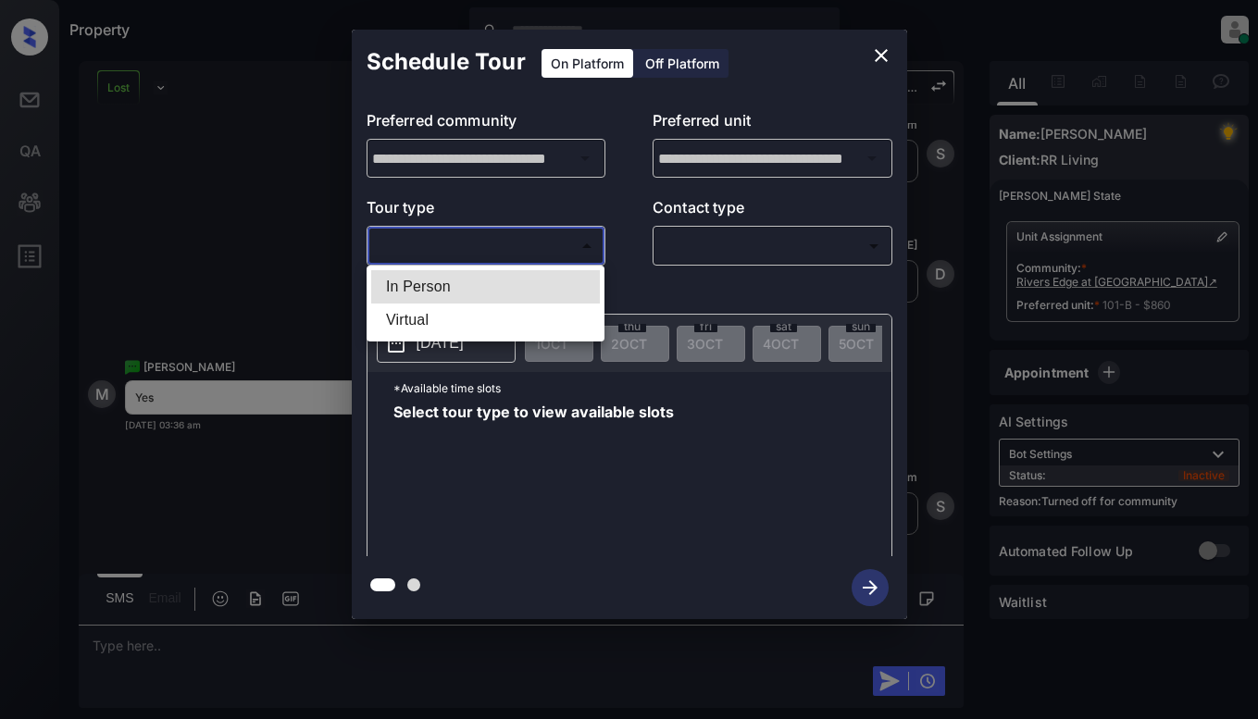
click at [540, 256] on body "Property Dominic Ceralde Online Set yourself offline Set yourself on break Prof…" at bounding box center [629, 359] width 1258 height 719
click at [533, 281] on li "In Person" at bounding box center [485, 286] width 229 height 33
type input "********"
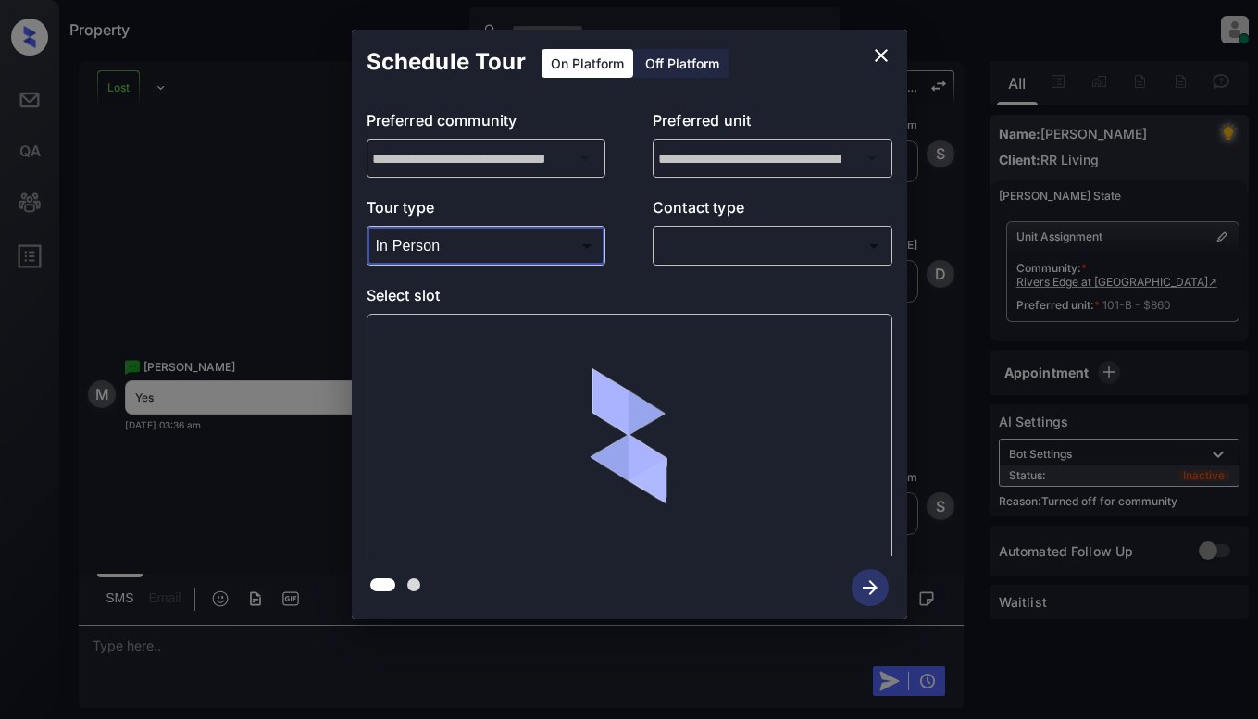
click at [760, 245] on body "Property Dominic Ceralde Online Set yourself offline Set yourself on break Prof…" at bounding box center [629, 359] width 1258 height 719
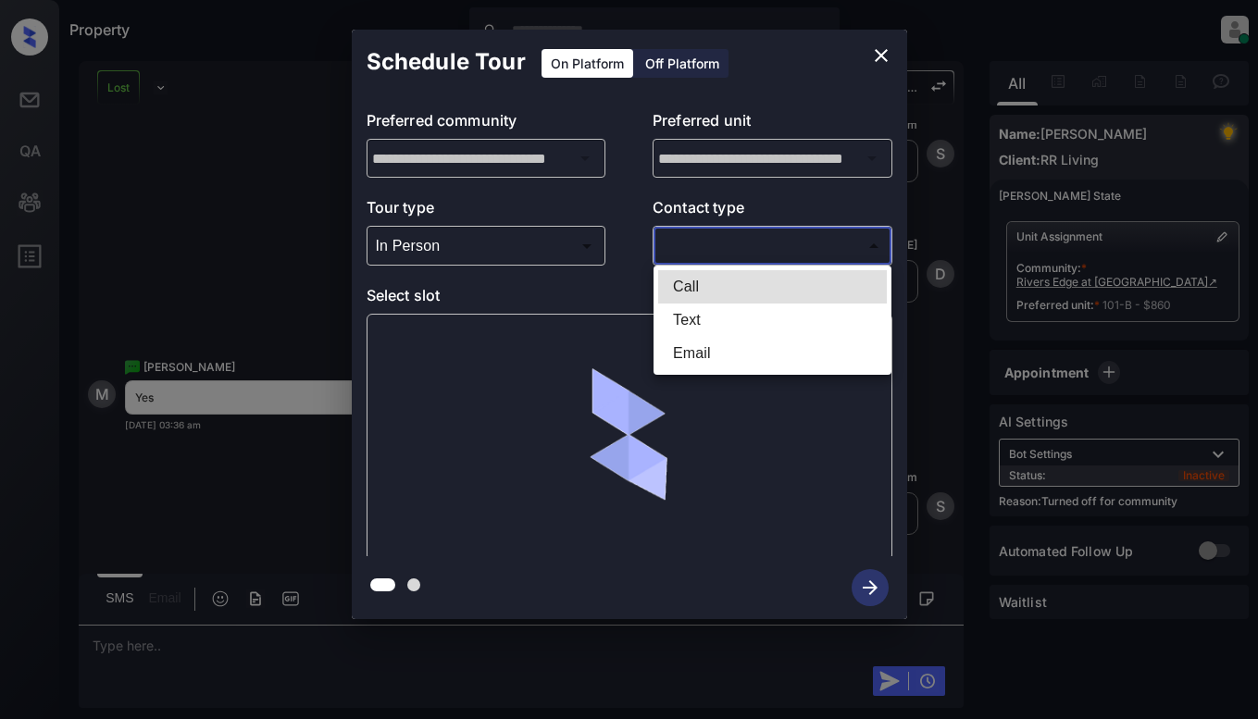
click at [746, 320] on li "Text" at bounding box center [772, 320] width 229 height 33
type input "****"
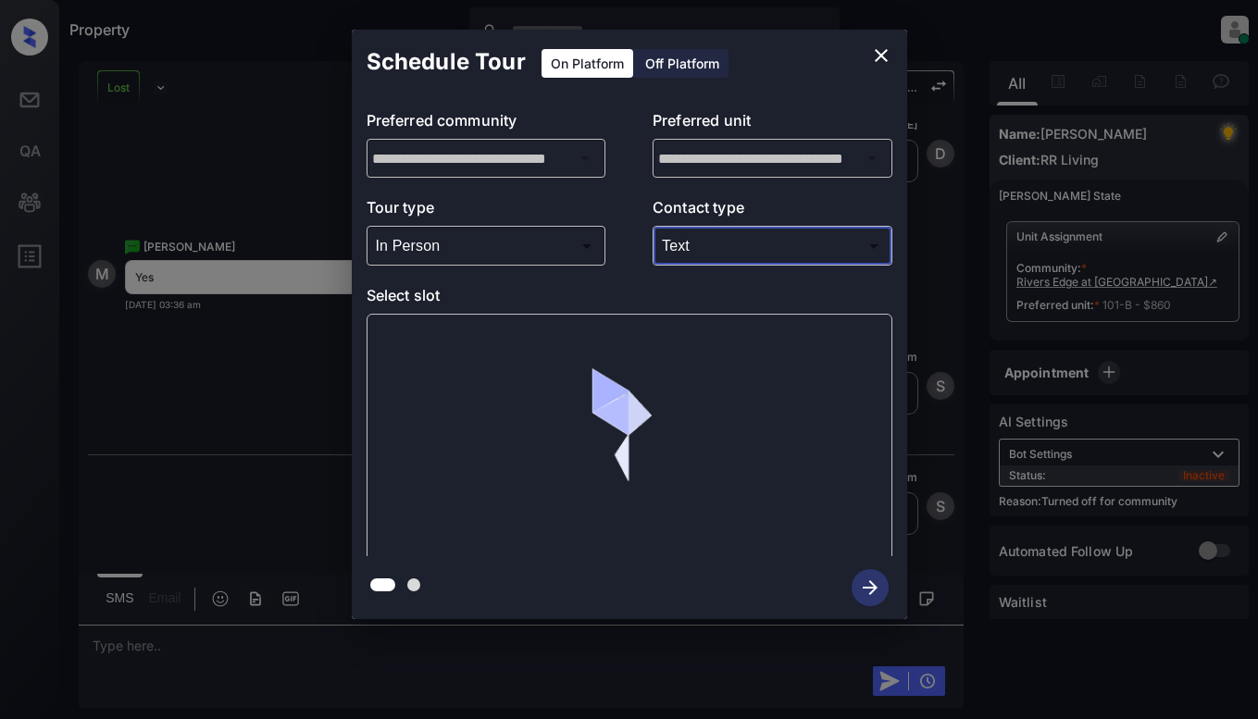
scroll to position [6908, 0]
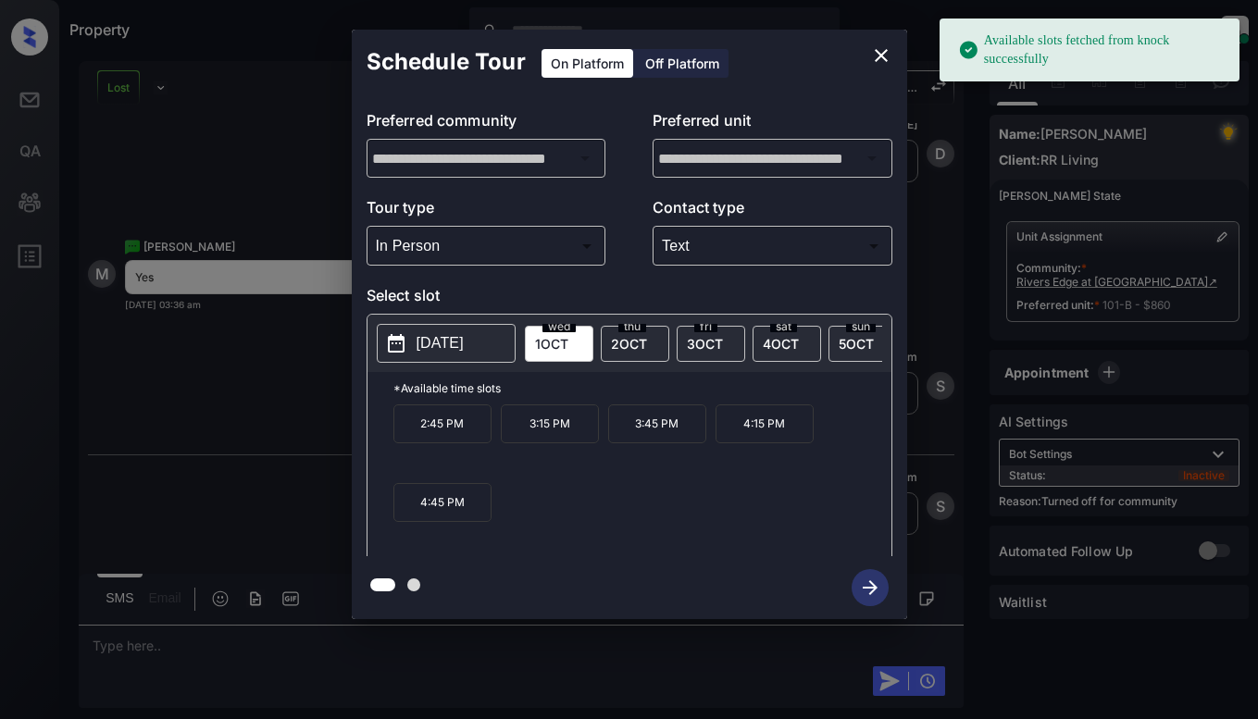
click at [464, 326] on button "[DATE]" at bounding box center [446, 343] width 139 height 39
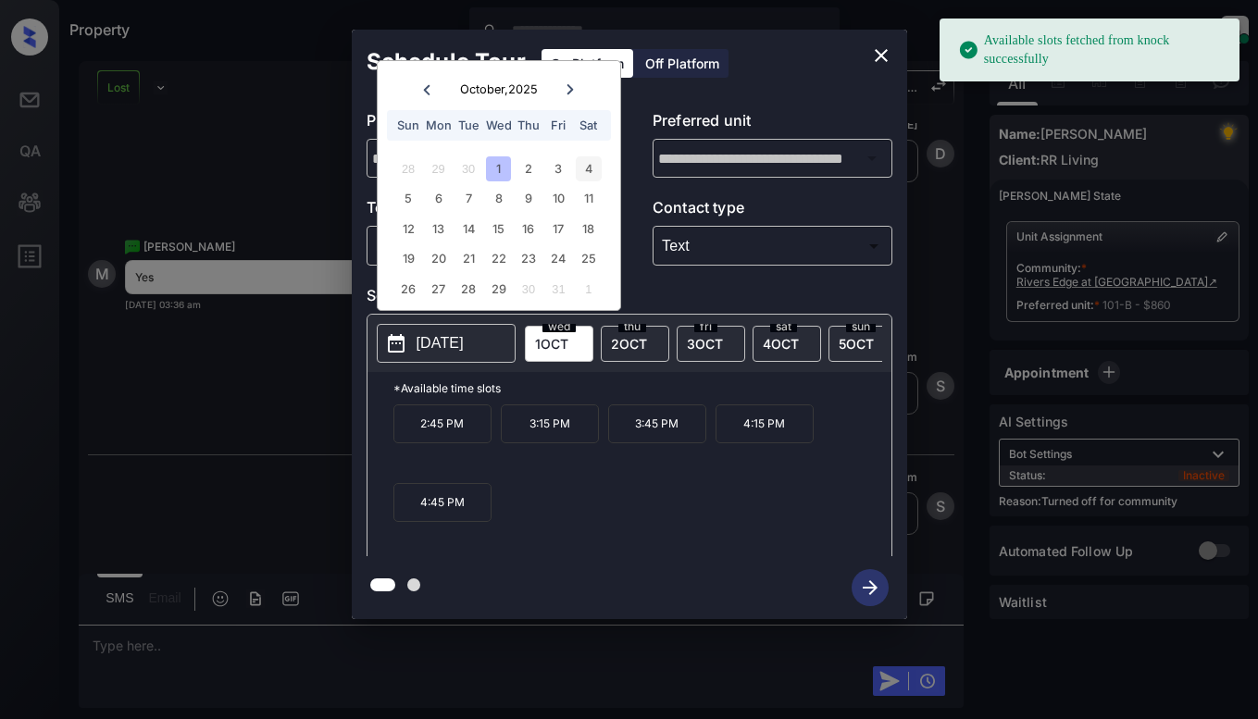
click at [581, 163] on div "4" at bounding box center [588, 168] width 25 height 25
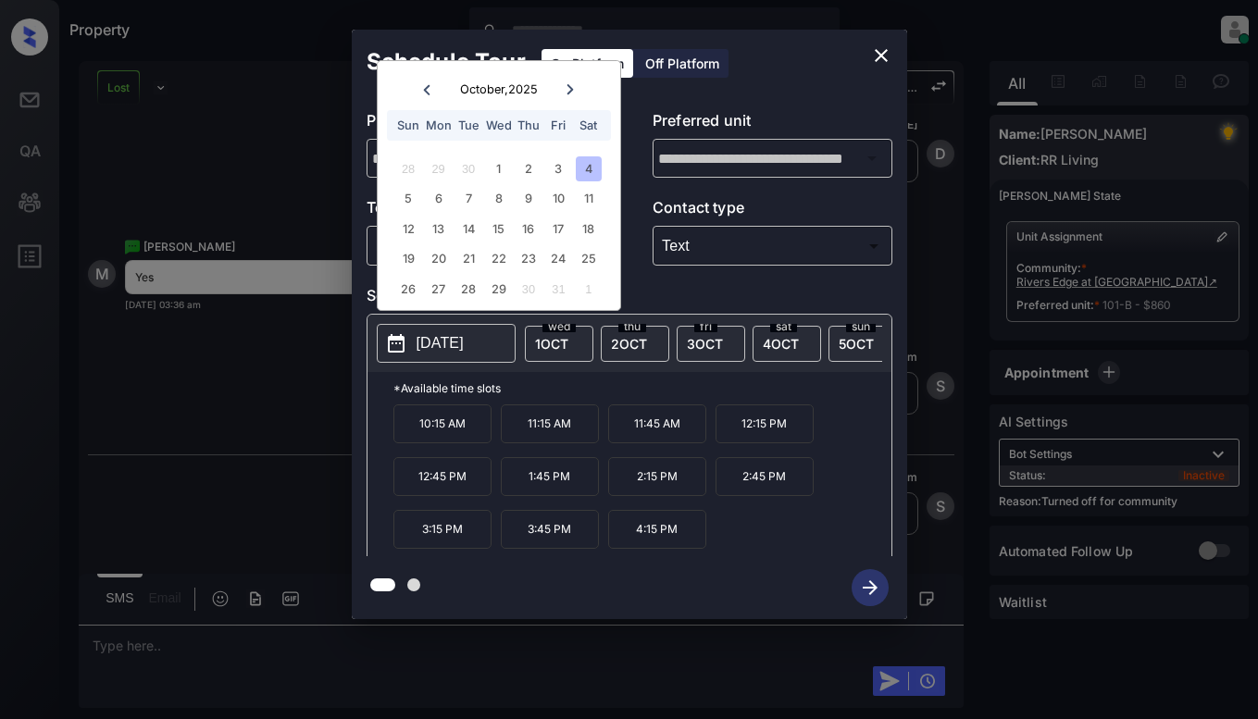
click at [436, 429] on p "10:15 AM" at bounding box center [443, 424] width 98 height 39
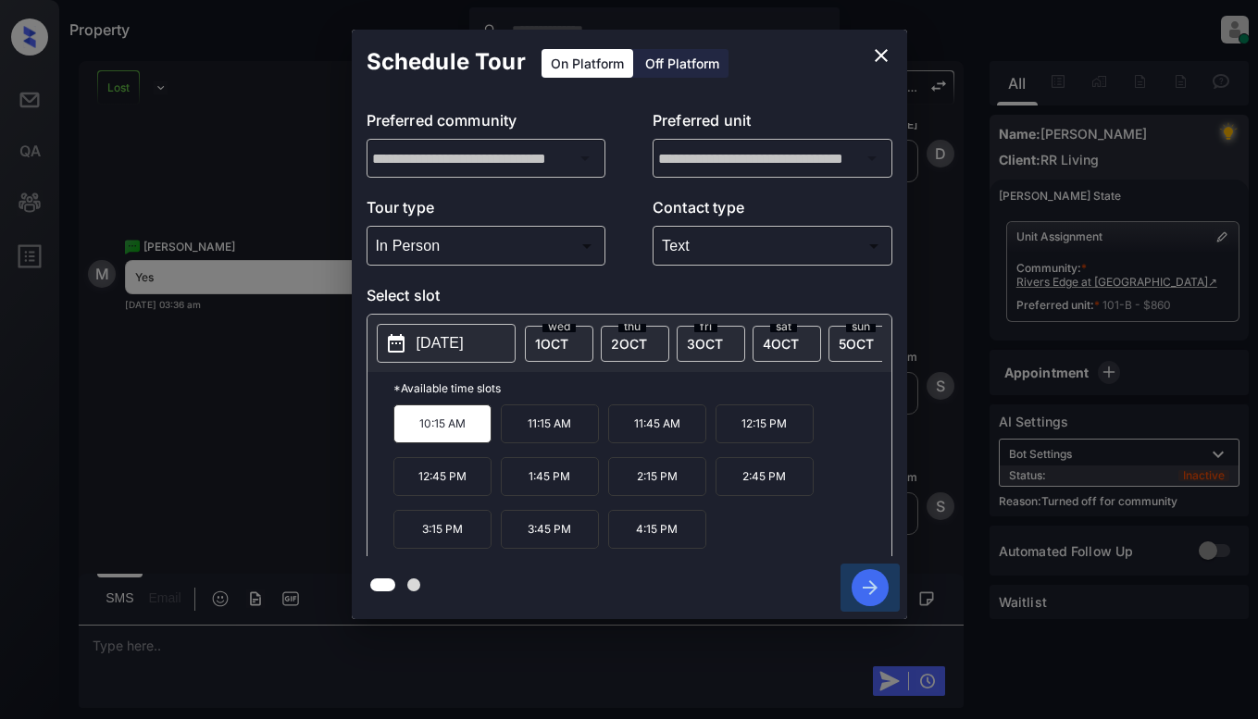
click at [869, 586] on icon "button" at bounding box center [870, 587] width 37 height 37
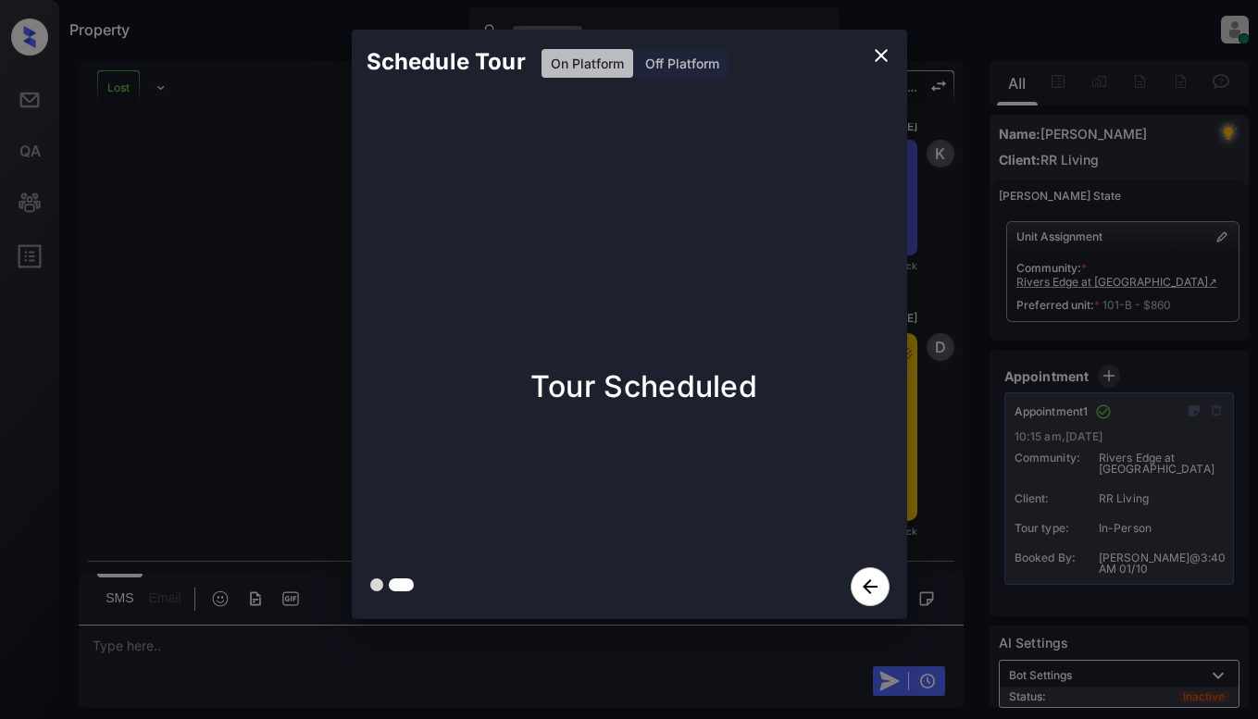
scroll to position [7724, 0]
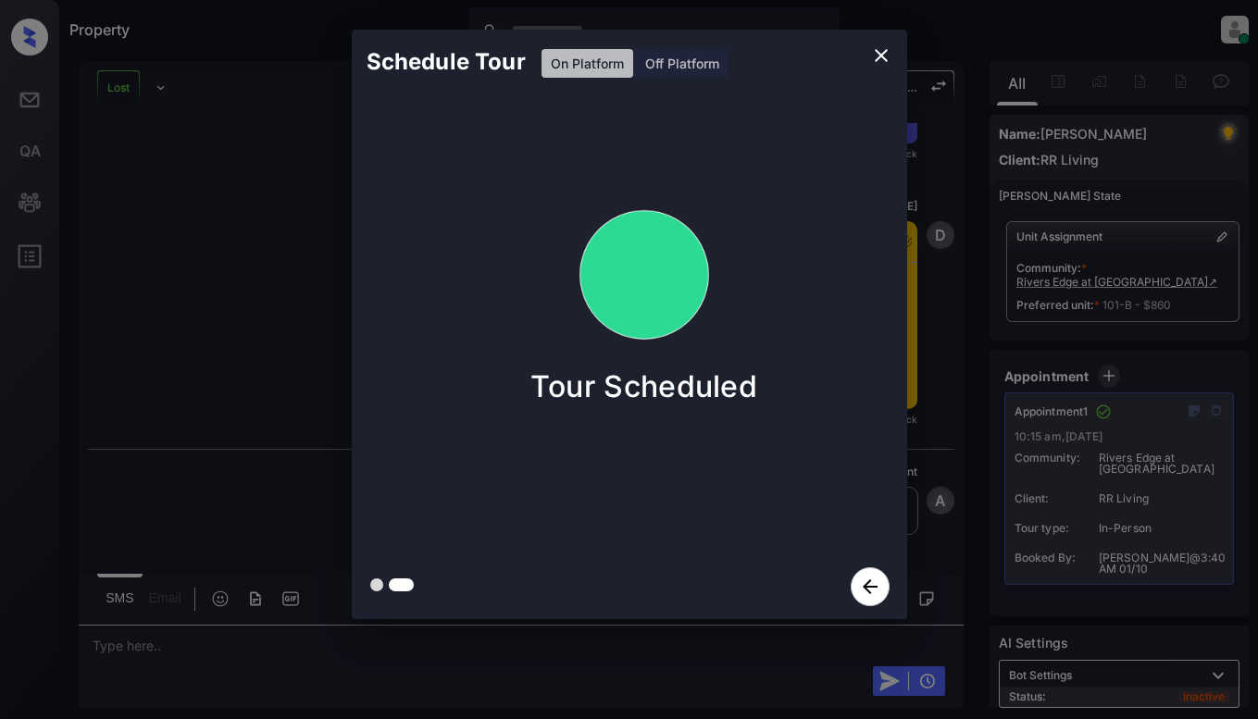
click at [938, 413] on div "Schedule Tour On Platform Off Platform Tour Scheduled" at bounding box center [629, 324] width 1258 height 649
